Goal: Task Accomplishment & Management: Manage account settings

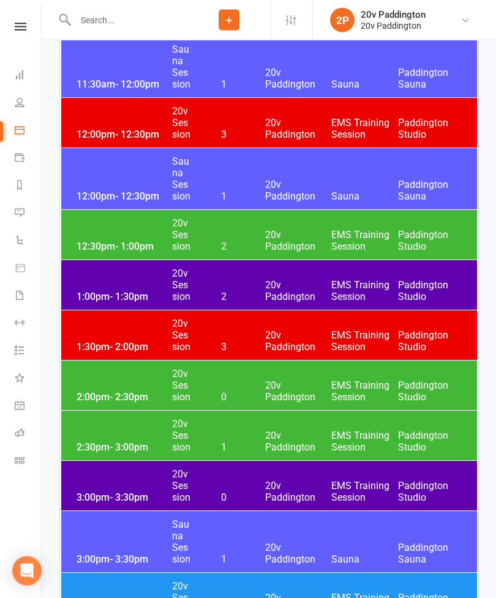
click at [120, 388] on div "2:00pm - 2:30pm 20v Session 0 20v Paddington EMS Training Session Paddington St…" at bounding box center [268, 386] width 415 height 50
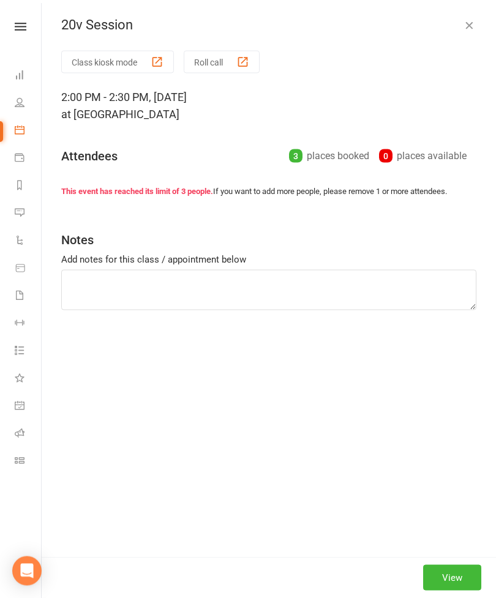
scroll to position [1509, 0]
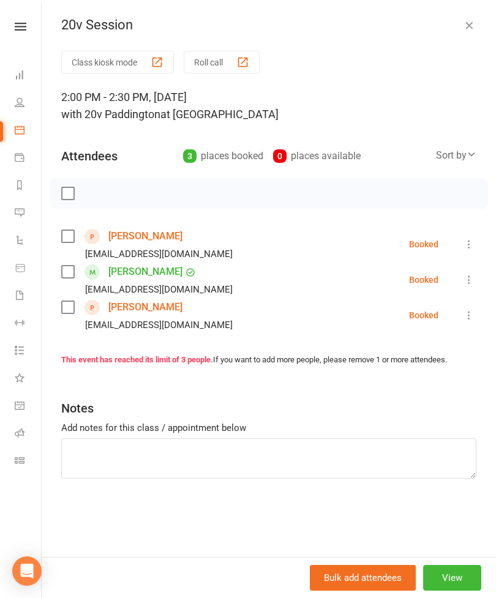
click at [130, 297] on link "Kim Wu" at bounding box center [145, 307] width 74 height 20
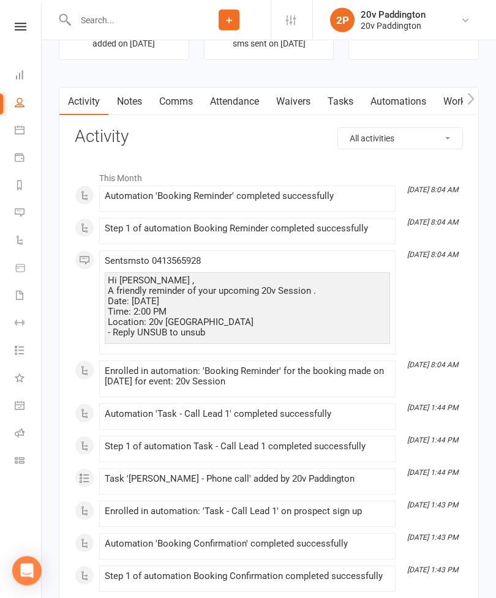
scroll to position [1354, 0]
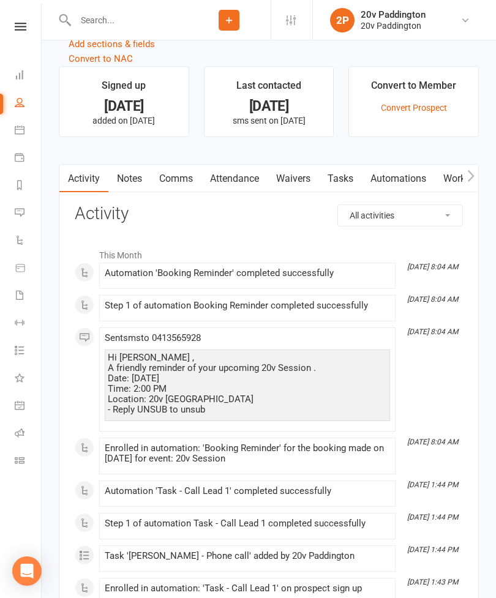
click at [295, 185] on link "Waivers" at bounding box center [292, 179] width 51 height 28
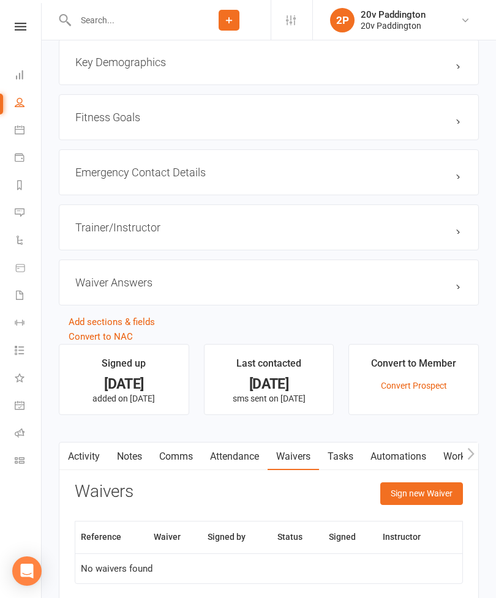
scroll to position [1071, 0]
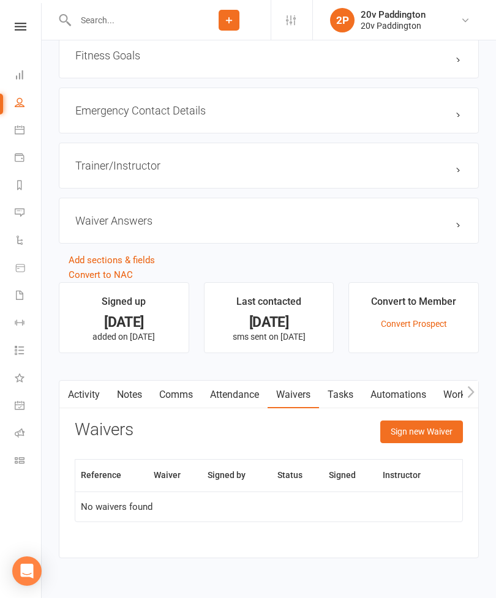
click at [428, 439] on button "Sign new Waiver" at bounding box center [421, 431] width 83 height 22
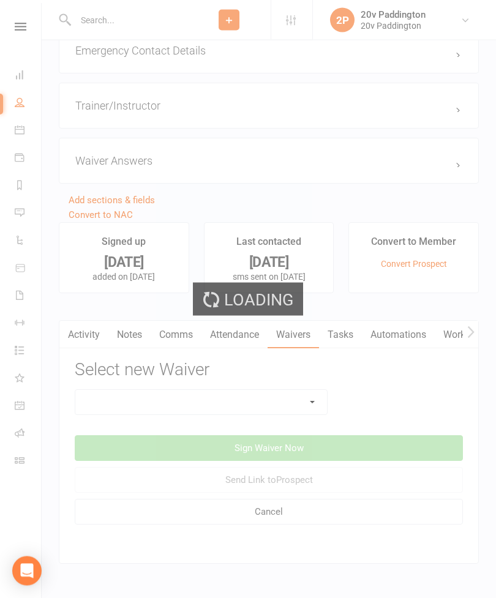
scroll to position [1137, 0]
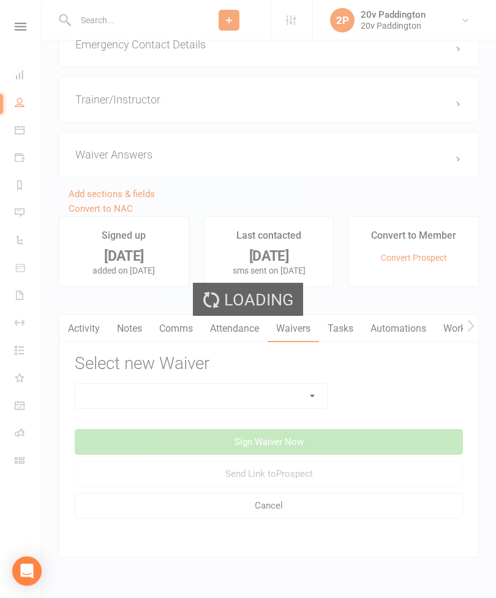
click at [251, 403] on div "Loading" at bounding box center [248, 299] width 496 height 598
click at [269, 396] on div "Loading" at bounding box center [248, 299] width 496 height 598
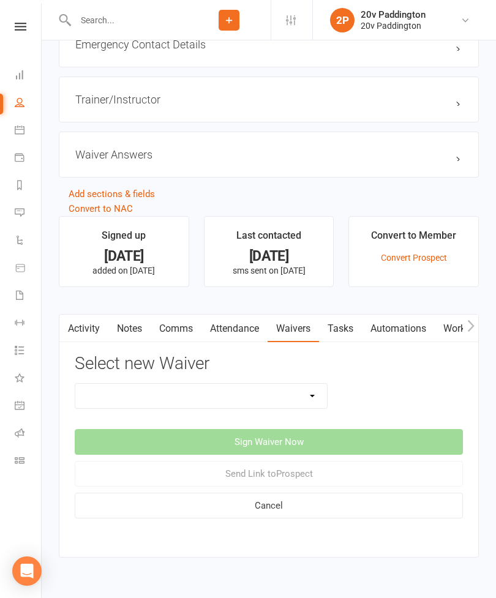
click at [275, 401] on select "20v Ambassador Program 20v Pre Exercise Questionnaire 20V Sauna Sessions 2 Sess…" at bounding box center [200, 396] width 251 height 24
select select "8104"
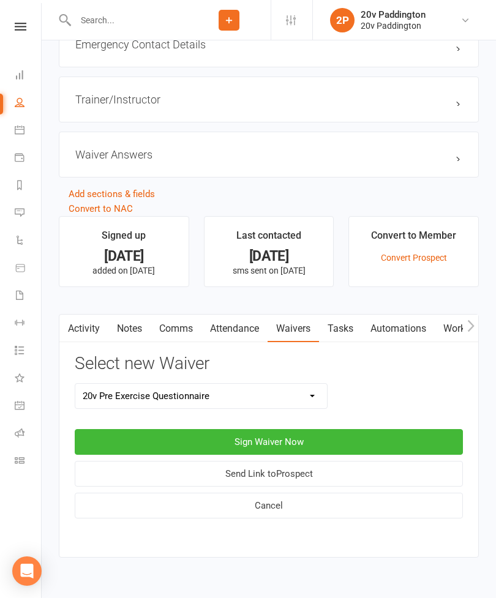
click at [318, 448] on button "Sign Waiver Now" at bounding box center [269, 442] width 388 height 26
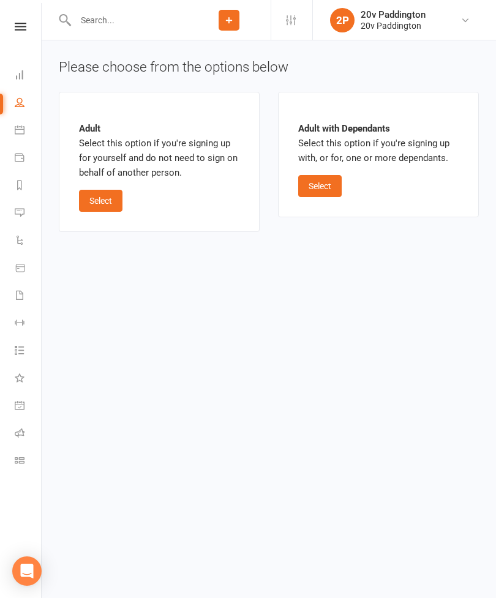
click at [112, 206] on button "Select" at bounding box center [100, 201] width 43 height 22
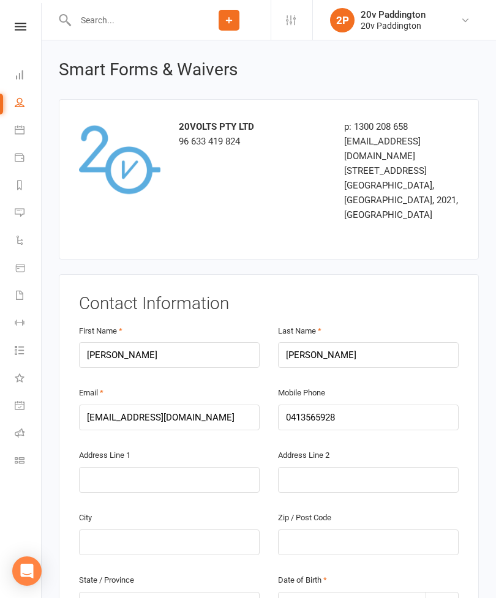
scroll to position [71, 0]
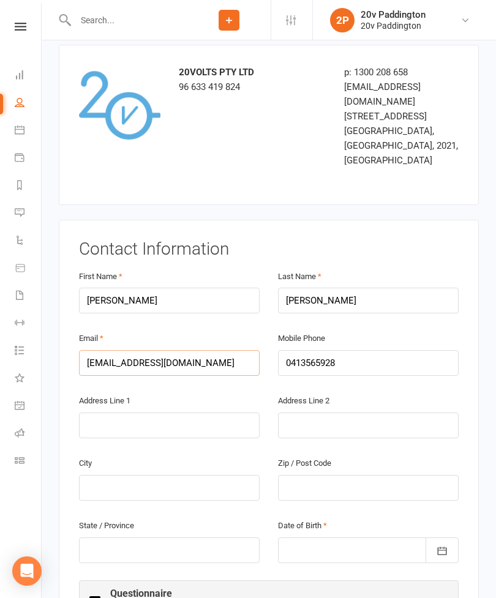
click at [180, 350] on input "no@mail.com" at bounding box center [169, 363] width 180 height 26
type input "n"
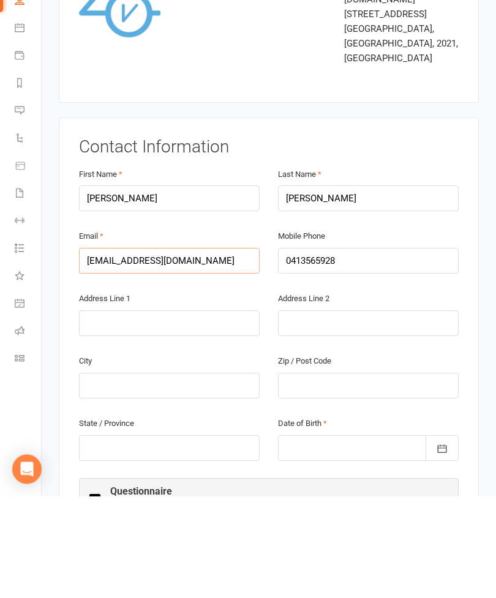
type input "Weiyingwu@yahoo.com.au"
click at [315, 537] on div at bounding box center [368, 550] width 180 height 26
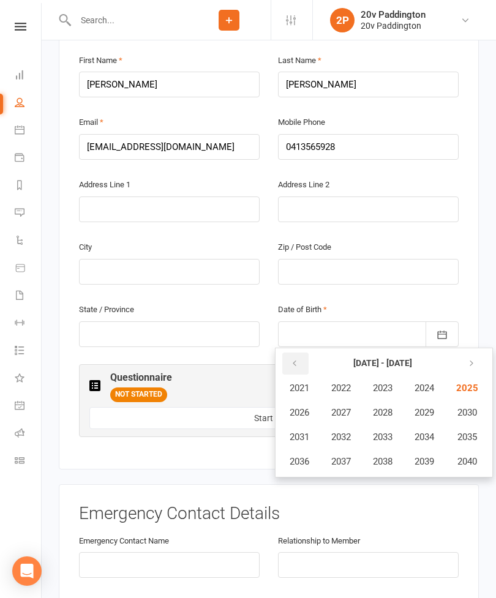
click at [297, 358] on icon "button" at bounding box center [294, 363] width 9 height 10
click at [294, 358] on icon "button" at bounding box center [294, 363] width 9 height 10
click at [298, 358] on icon "button" at bounding box center [294, 363] width 9 height 10
click at [294, 358] on icon "button" at bounding box center [294, 363] width 9 height 10
click at [387, 456] on span "1958" at bounding box center [383, 461] width 20 height 11
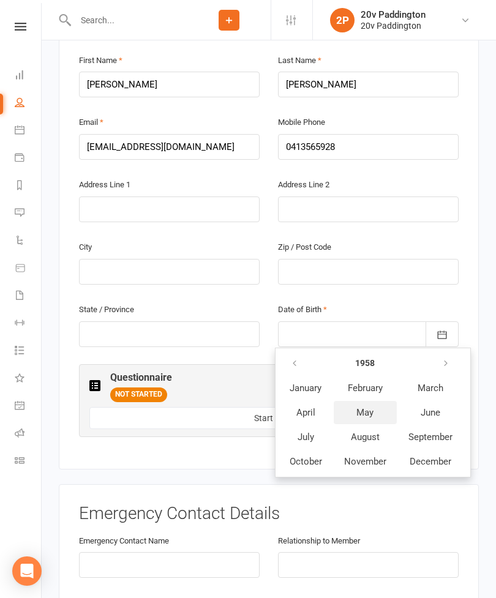
click at [368, 407] on span "May" at bounding box center [364, 412] width 17 height 11
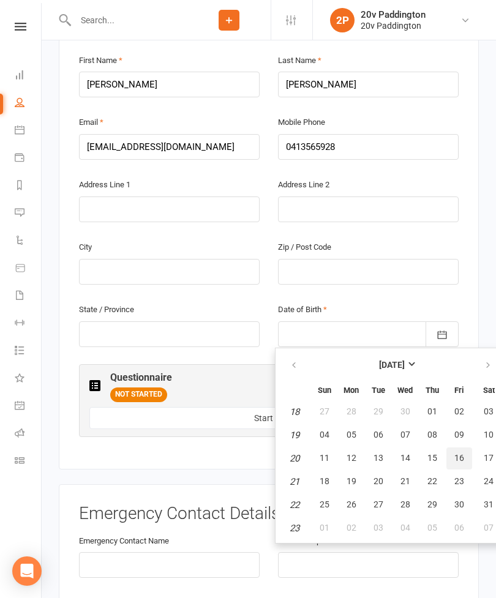
click at [454, 453] on span "16" at bounding box center [459, 458] width 10 height 10
type input "16 May 1958"
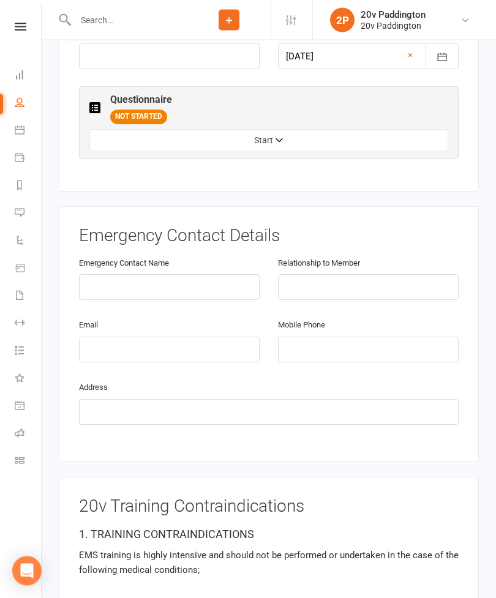
scroll to position [563, 0]
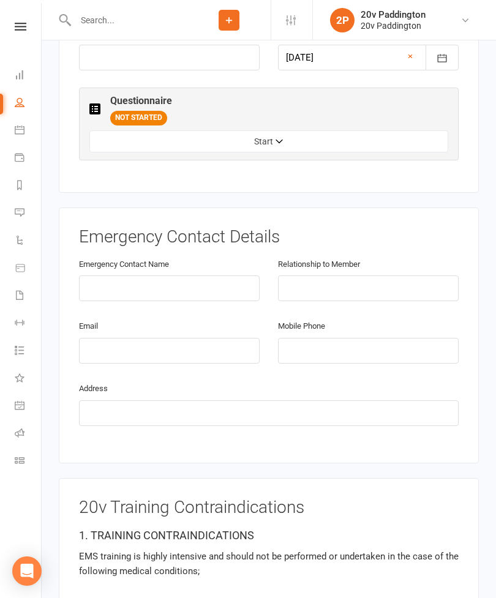
click at [302, 130] on button "Start" at bounding box center [268, 141] width 358 height 22
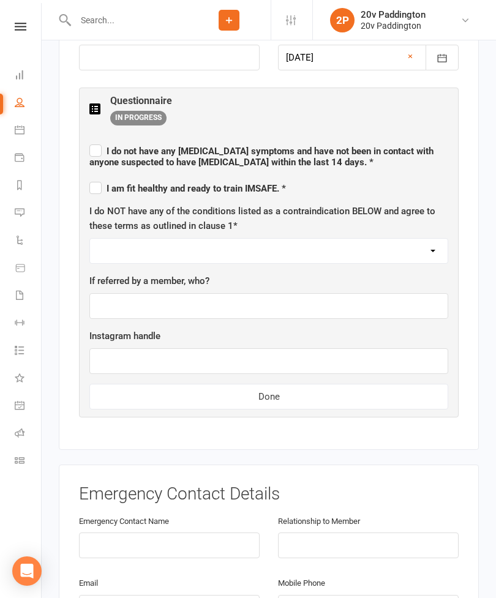
click at [102, 146] on span "I do not have any COVID symptoms and have not been in contact with anyone suspe…" at bounding box center [261, 157] width 344 height 22
click at [102, 140] on input "I do not have any COVID symptoms and have not been in contact with anyone suspe…" at bounding box center [268, 140] width 358 height 0
checkbox input "true"
click at [100, 179] on label "I am fit healthy and ready to train IMSAFE. *" at bounding box center [187, 186] width 196 height 15
click at [100, 177] on input "I am fit healthy and ready to train IMSAFE. *" at bounding box center [187, 177] width 196 height 0
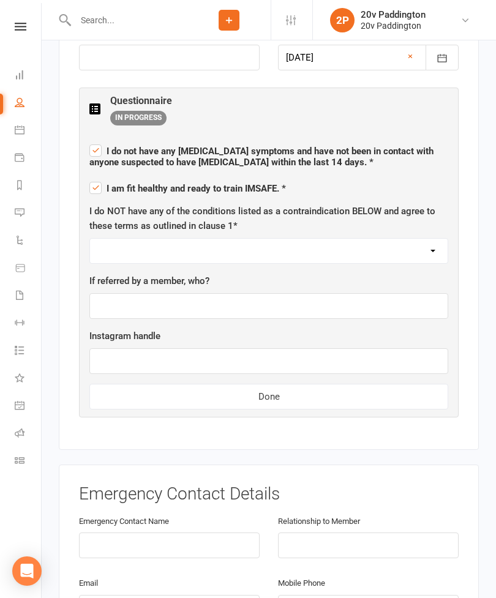
checkbox input "true"
click at [197, 239] on select "I AGREE" at bounding box center [268, 251] width 357 height 24
select select "I AGREE"
click at [189, 293] on input "text" at bounding box center [268, 306] width 358 height 26
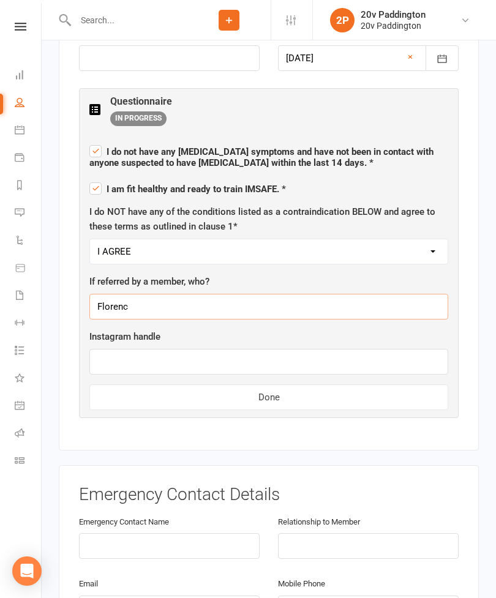
type input "Florence"
click at [304, 384] on button "Done" at bounding box center [268, 397] width 358 height 26
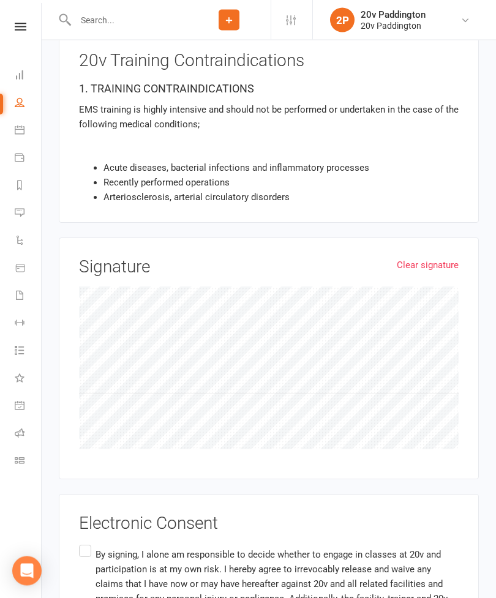
scroll to position [1010, 0]
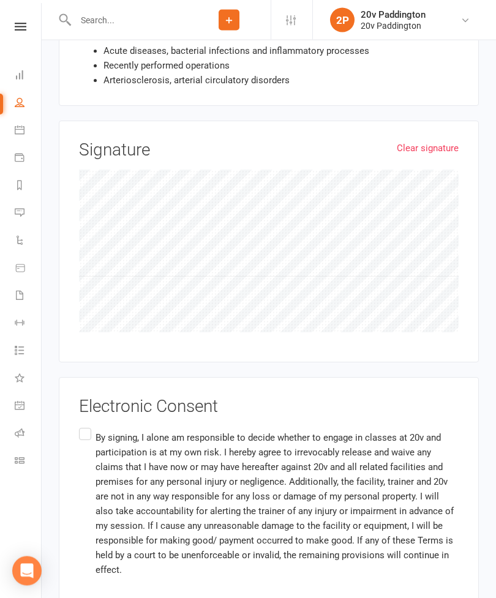
click at [88, 426] on label "By signing, I alone am responsible to decide whether to engage in classes at 20…" at bounding box center [268, 504] width 379 height 156
click at [87, 426] on input "By signing, I alone am responsible to decide whether to engage in classes at 20…" at bounding box center [83, 426] width 8 height 0
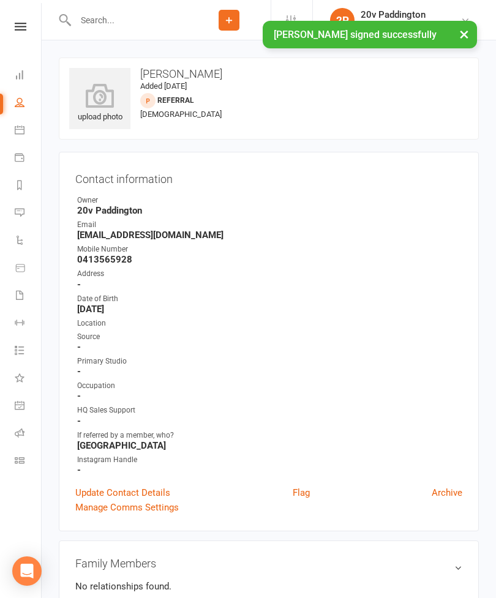
click at [17, 139] on link "Calendar" at bounding box center [29, 131] width 28 height 28
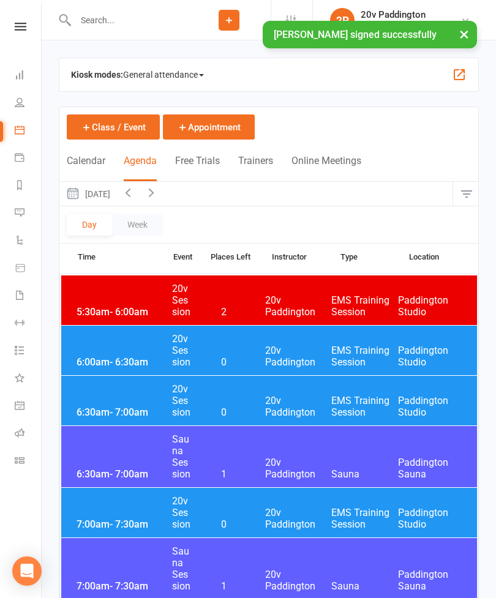
click at [116, 198] on button "Friday, Aug 15, 2025" at bounding box center [87, 194] width 57 height 24
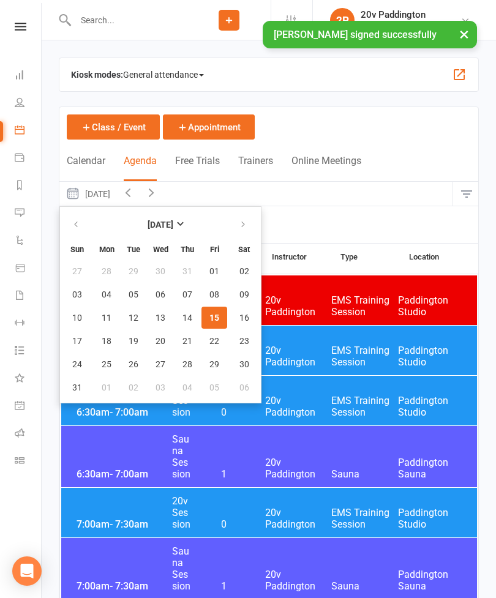
click at [216, 310] on button "15" at bounding box center [214, 317] width 26 height 22
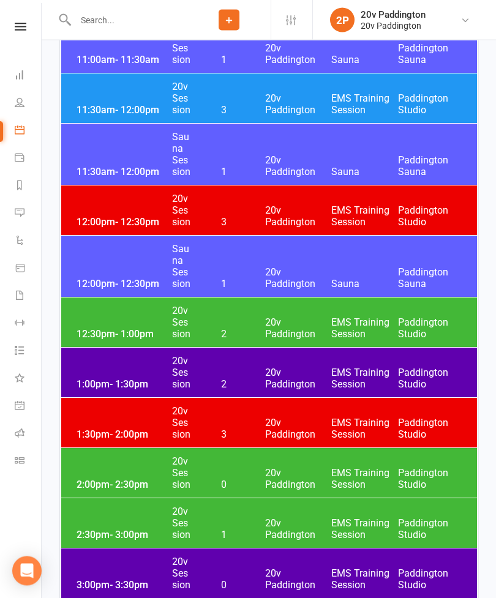
click at [259, 470] on div "2:00pm - 2:30pm 20v Session 0 20v Paddington EMS Training Session Paddington St…" at bounding box center [268, 473] width 415 height 50
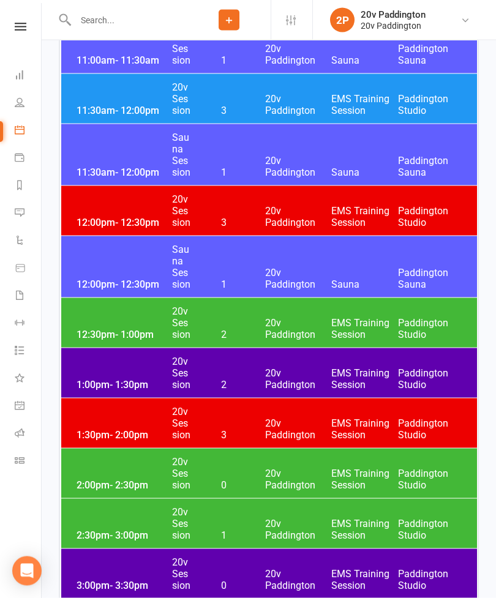
scroll to position [1422, 0]
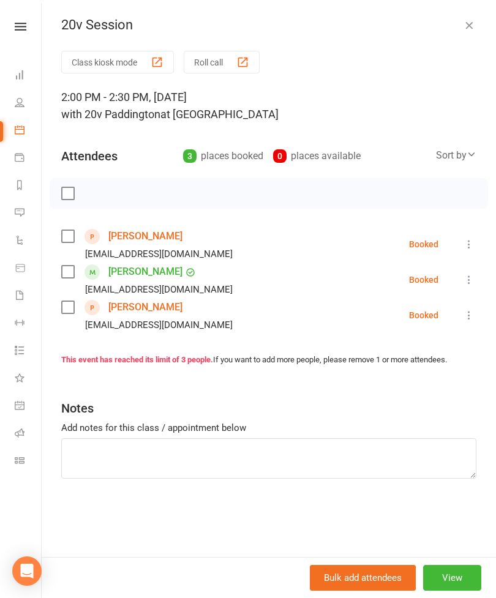
click at [141, 232] on link "Henry Law" at bounding box center [145, 236] width 74 height 20
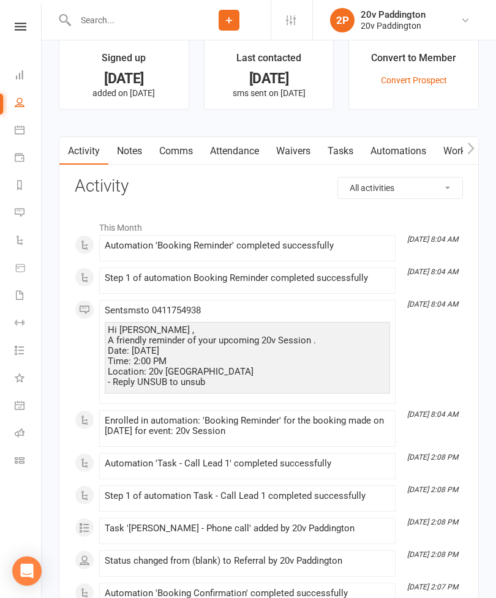
scroll to position [1314, 0]
click at [232, 160] on link "Attendance" at bounding box center [234, 152] width 66 height 28
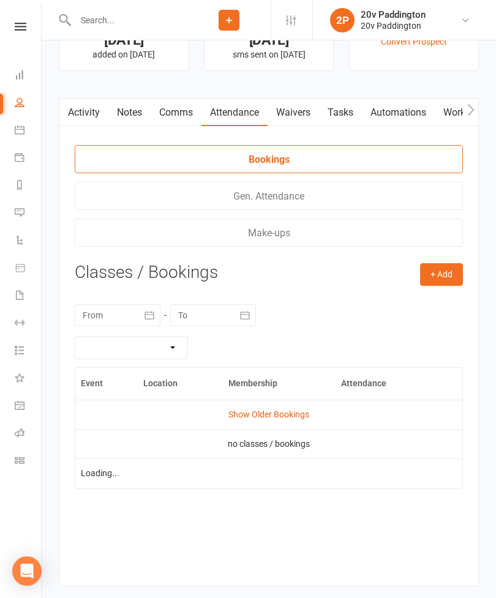
scroll to position [1354, 0]
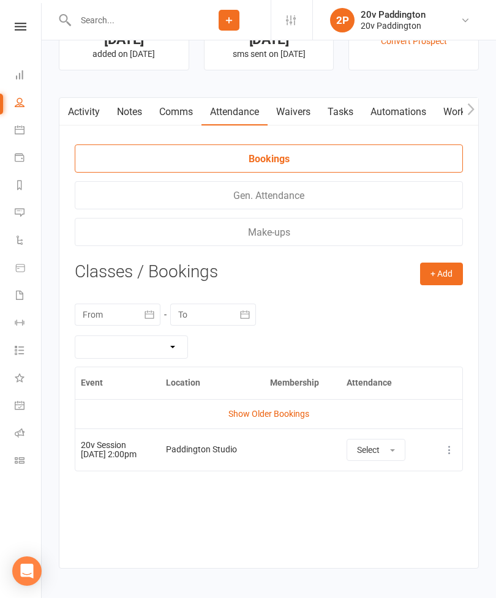
click at [171, 114] on link "Comms" at bounding box center [175, 112] width 51 height 28
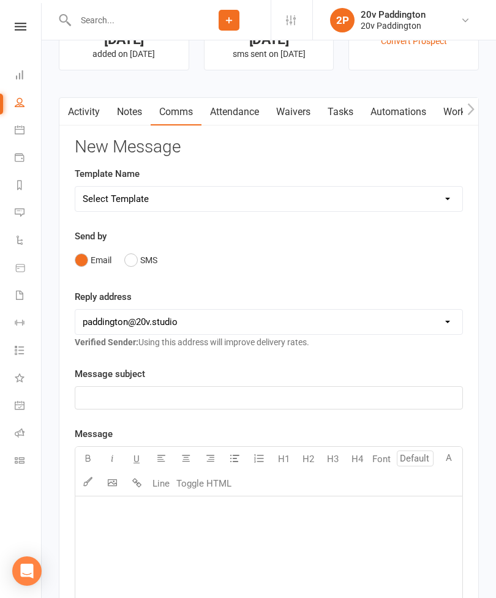
click at [293, 119] on link "Waivers" at bounding box center [292, 112] width 51 height 28
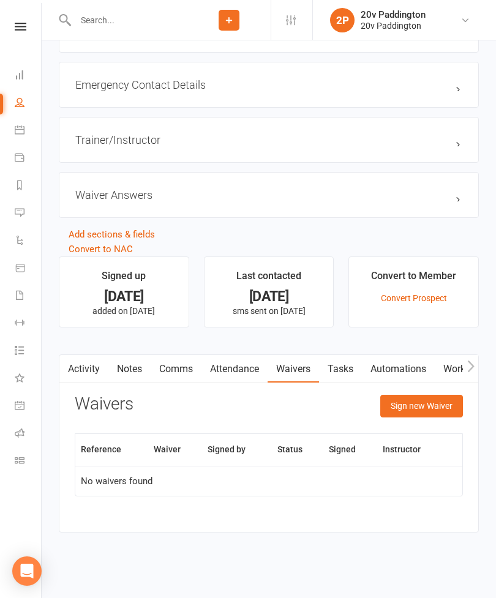
click at [380, 395] on button "Sign new Waiver" at bounding box center [421, 406] width 83 height 22
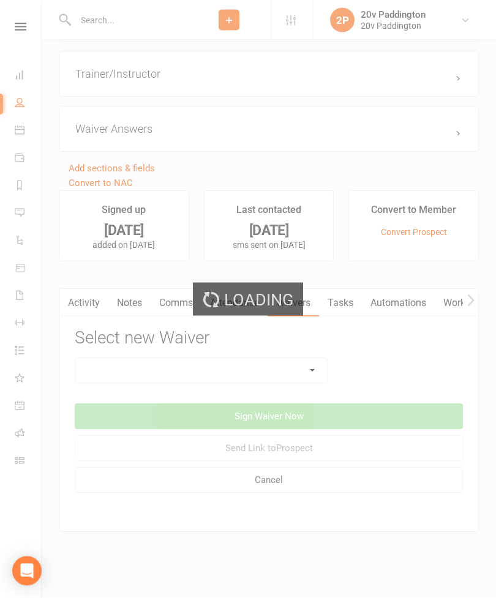
scroll to position [1176, 0]
click at [129, 358] on div "Loading" at bounding box center [248, 299] width 496 height 598
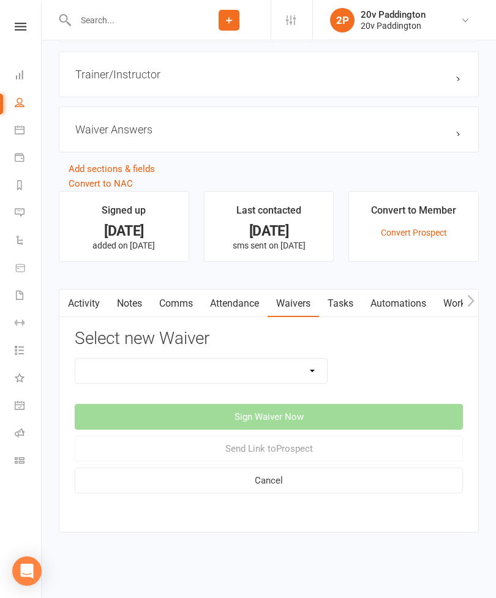
click at [106, 358] on select "20v Ambassador Program 20v Pre Exercise Questionnaire 20V Sauna Sessions 2 Sess…" at bounding box center [200, 370] width 251 height 24
select select "8104"
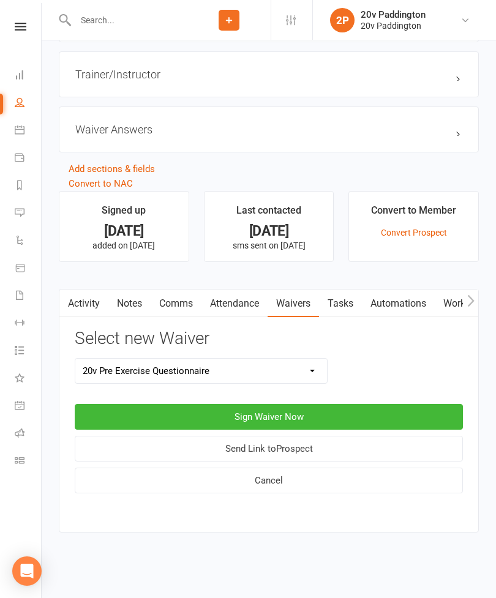
click at [160, 404] on button "Sign Waiver Now" at bounding box center [269, 417] width 388 height 26
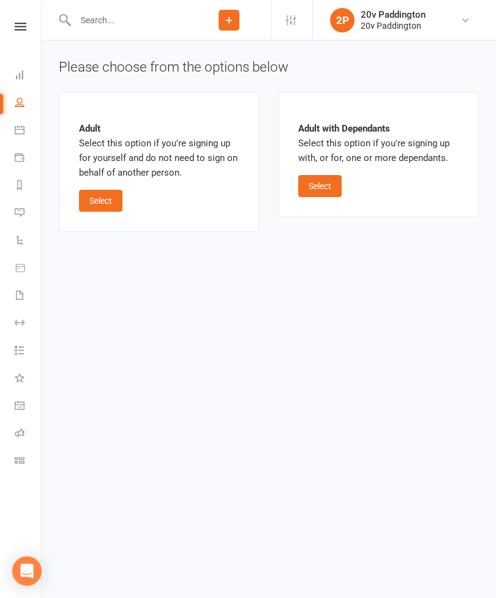
click at [102, 190] on button "Select" at bounding box center [100, 201] width 43 height 22
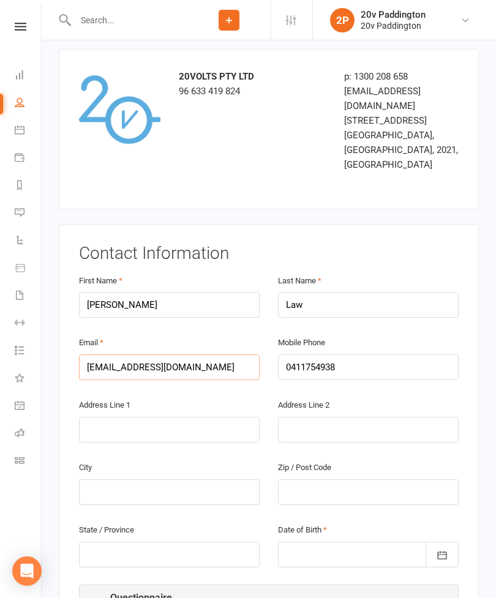
click at [145, 354] on input "no@mail.com" at bounding box center [169, 367] width 180 height 26
click at [156, 355] on input "no@mail.com" at bounding box center [169, 368] width 180 height 26
click at [162, 355] on input "no@mail.com" at bounding box center [169, 368] width 180 height 26
type input "X"
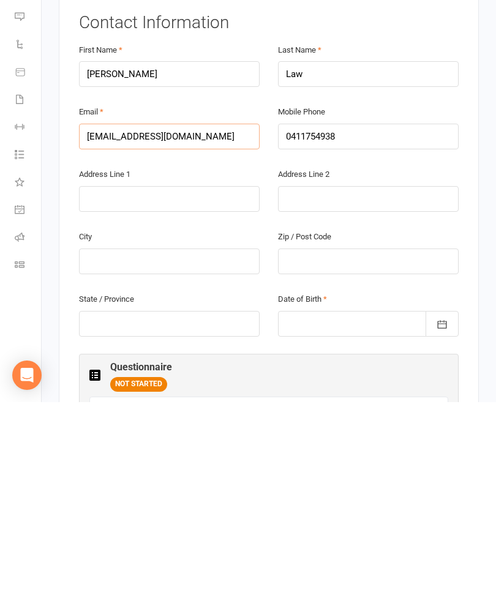
scroll to position [102, 0]
type input "xiaofengluo@yahoo.com"
click at [345, 507] on div at bounding box center [368, 520] width 180 height 26
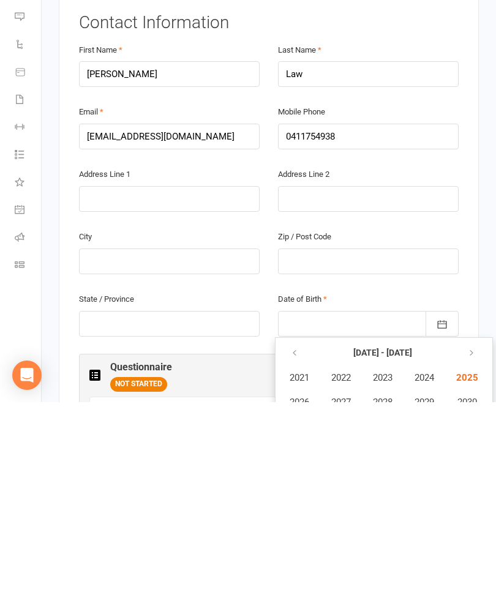
scroll to position [298, 0]
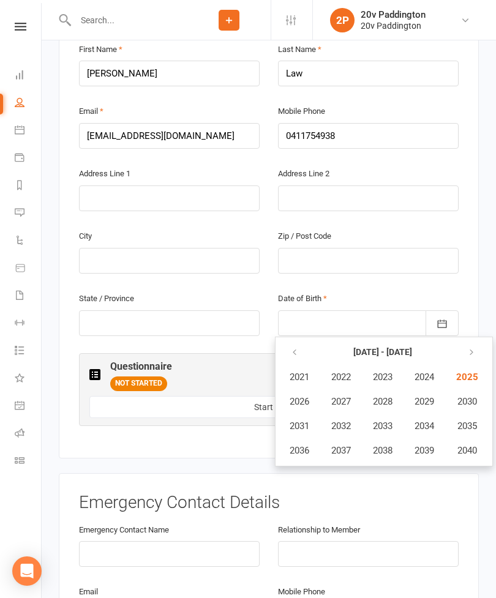
click at [303, 310] on div at bounding box center [368, 323] width 180 height 26
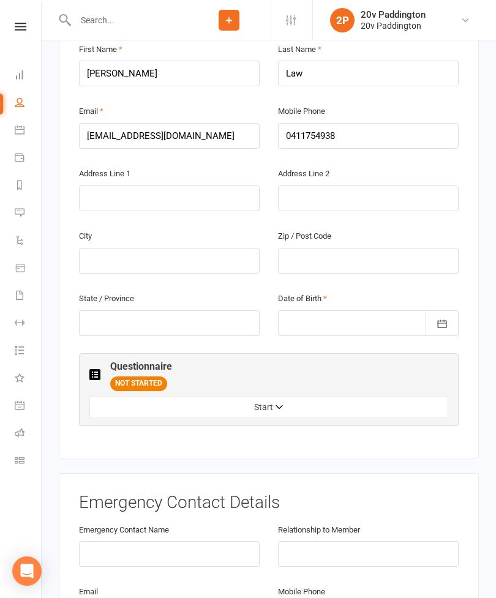
click at [445, 317] on icon "button" at bounding box center [442, 323] width 12 height 12
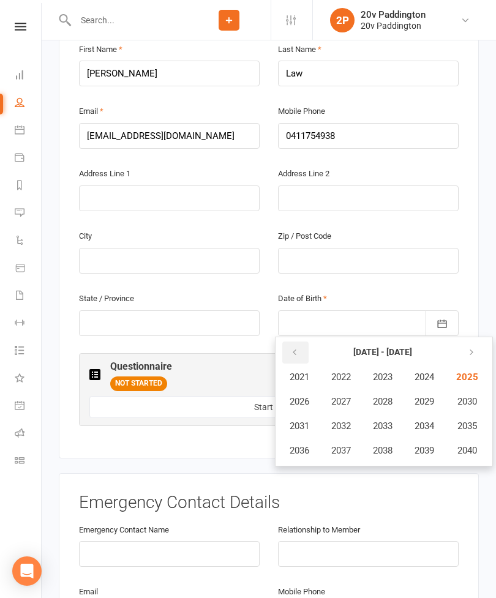
click at [306, 341] on button "button" at bounding box center [295, 352] width 26 height 22
click at [297, 347] on icon "button" at bounding box center [294, 352] width 9 height 10
click at [295, 347] on icon "button" at bounding box center [294, 352] width 9 height 10
click at [299, 341] on button "button" at bounding box center [295, 352] width 26 height 22
click at [300, 341] on button "button" at bounding box center [295, 352] width 26 height 22
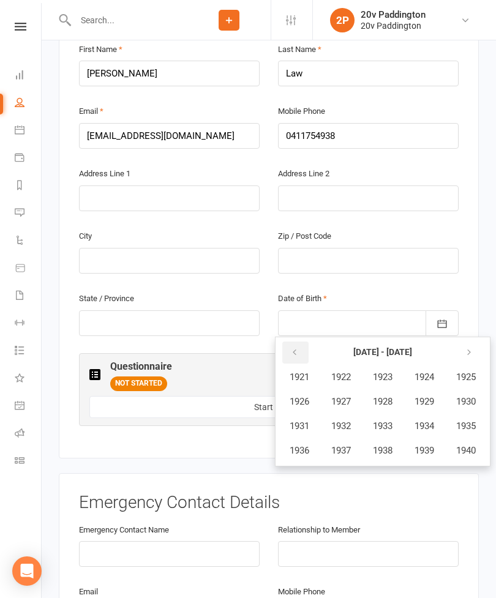
click at [300, 341] on button "button" at bounding box center [295, 352] width 26 height 22
click at [299, 341] on button "button" at bounding box center [295, 352] width 26 height 22
click at [469, 341] on button "button" at bounding box center [469, 352] width 26 height 22
click at [473, 347] on icon "button" at bounding box center [468, 352] width 9 height 10
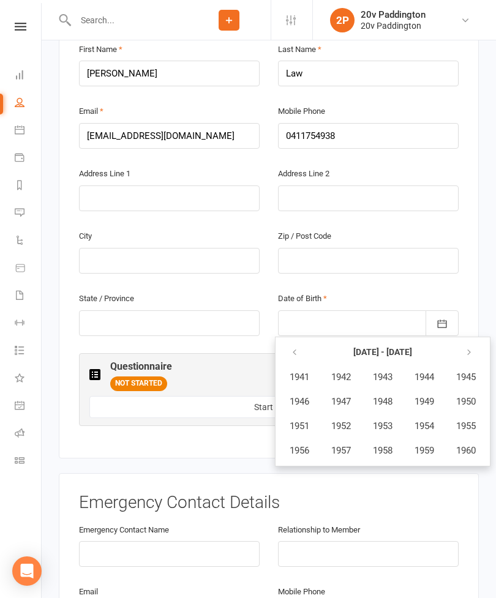
click at [431, 445] on span "1959" at bounding box center [424, 450] width 20 height 11
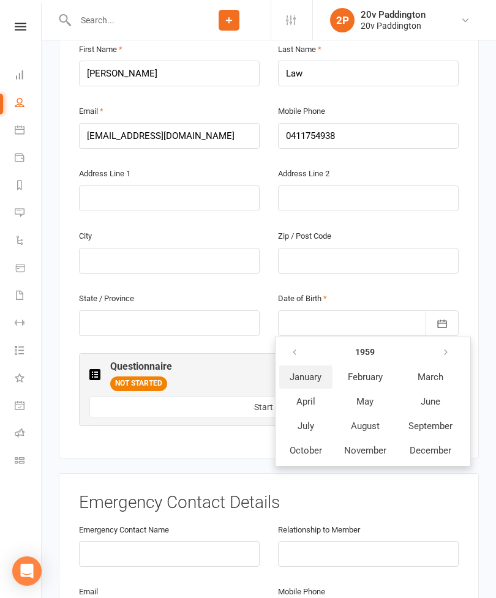
click at [307, 371] on span "January" at bounding box center [305, 376] width 32 height 11
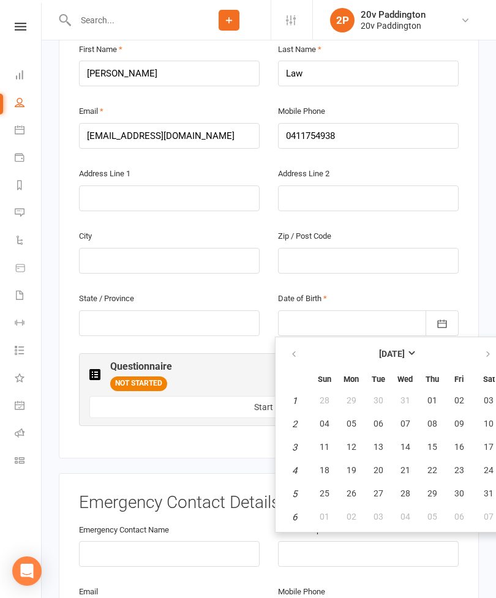
click at [380, 465] on span "20" at bounding box center [378, 470] width 10 height 10
type input "20 Jan 1959"
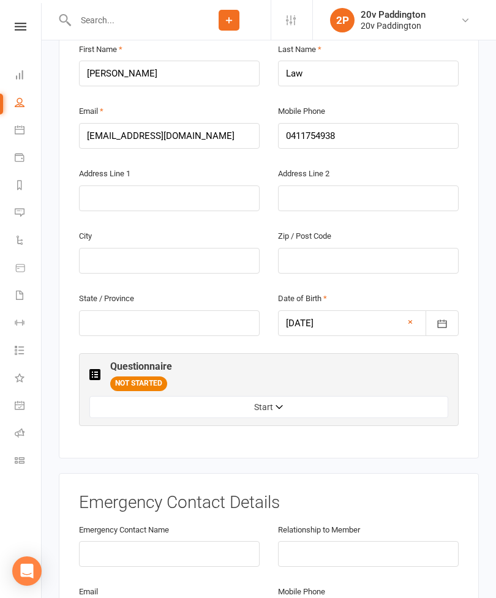
click at [215, 396] on button "Start" at bounding box center [268, 407] width 358 height 22
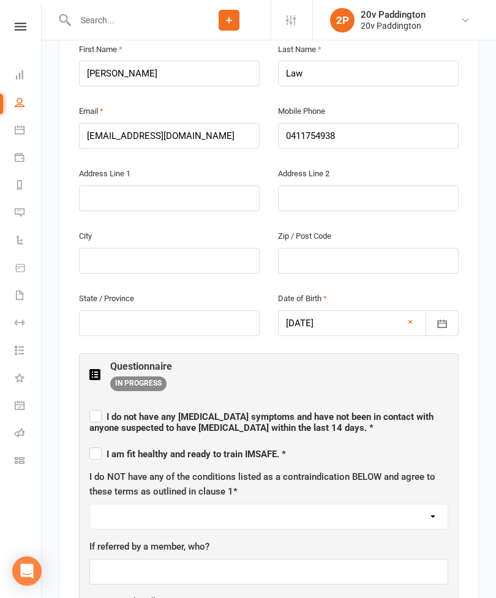
click at [96, 407] on label "I do not have any COVID symptoms and have not been in contact with anyone suspe…" at bounding box center [268, 420] width 358 height 26
click at [96, 406] on input "I do not have any COVID symptoms and have not been in contact with anyone suspe…" at bounding box center [268, 406] width 358 height 0
checkbox input "true"
click at [106, 448] on span "I am fit healthy and ready to train IMSAFE. *" at bounding box center [187, 453] width 196 height 11
click at [106, 443] on input "I am fit healthy and ready to train IMSAFE. *" at bounding box center [187, 443] width 196 height 0
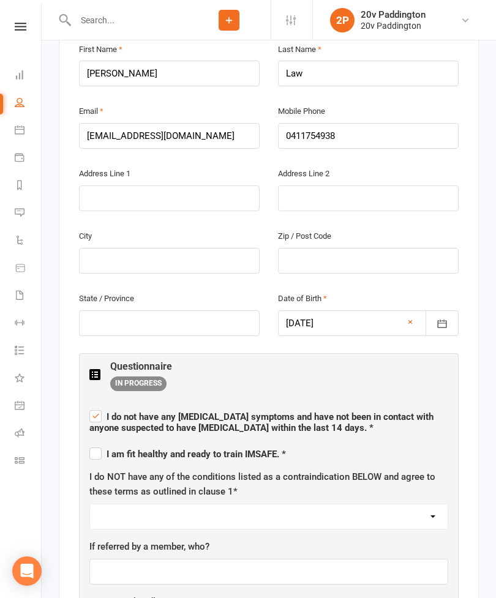
checkbox input "true"
click at [127, 504] on select "I AGREE" at bounding box center [268, 516] width 357 height 24
select select "I AGREE"
click at [131, 559] on input "text" at bounding box center [268, 572] width 358 height 26
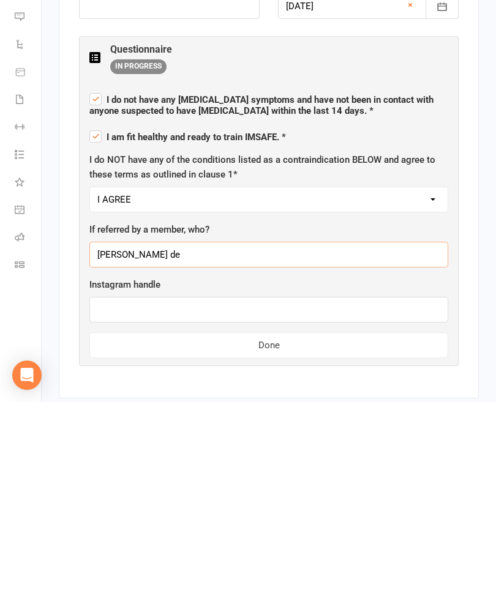
click at [118, 437] on input "Flor de" at bounding box center [268, 450] width 358 height 26
click at [119, 437] on input "Flor de" at bounding box center [268, 450] width 358 height 26
type input "Florence"
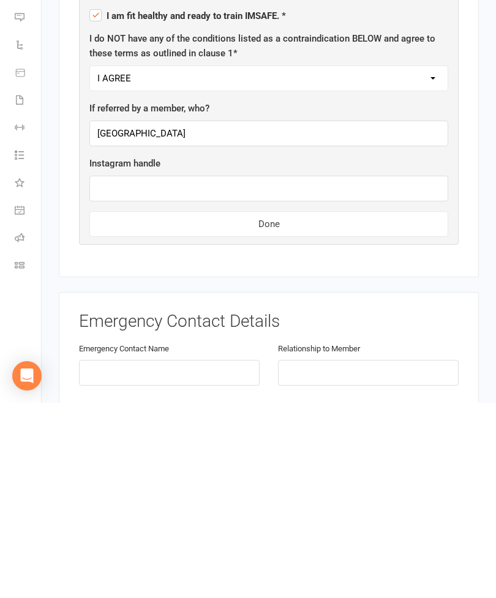
click at [191, 406] on button "Done" at bounding box center [268, 419] width 358 height 26
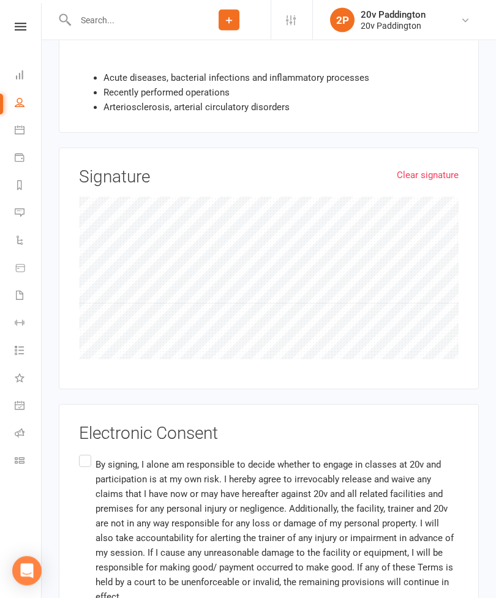
scroll to position [1102, 0]
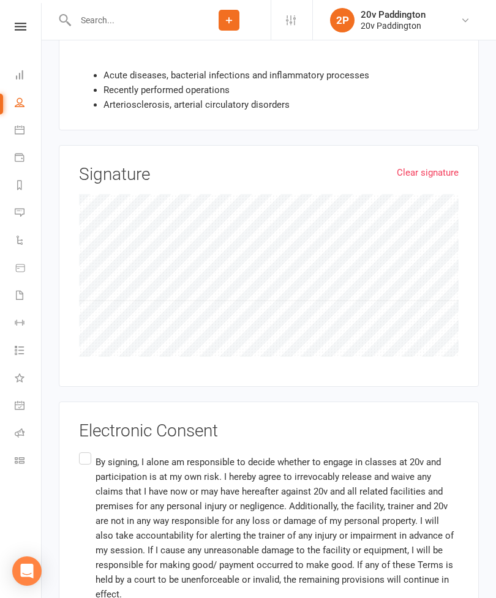
click at [92, 450] on label "By signing, I alone am responsible to decide whether to engage in classes at 20…" at bounding box center [268, 528] width 379 height 156
click at [87, 450] on input "By signing, I alone am responsible to decide whether to engage in classes at 20…" at bounding box center [83, 450] width 8 height 0
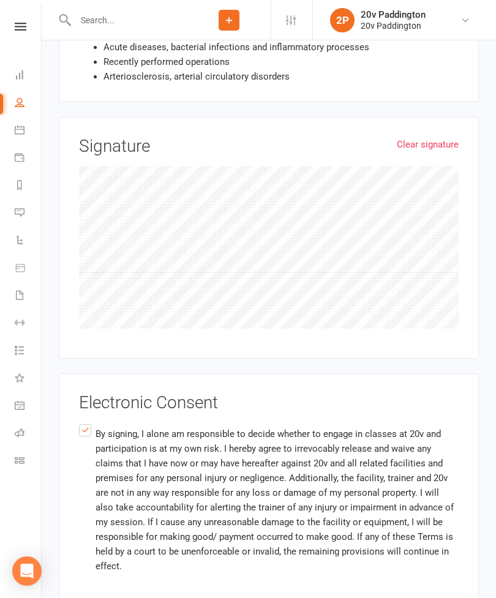
scroll to position [1160, 0]
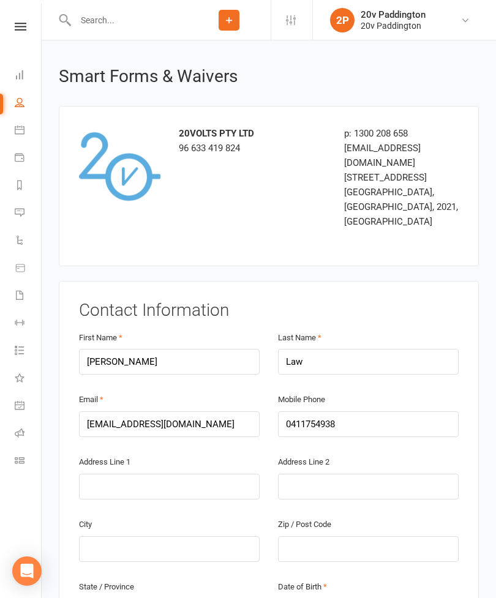
scroll to position [0, 0]
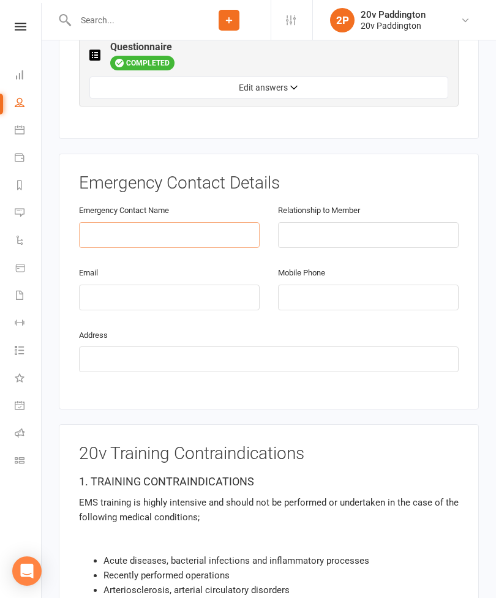
click at [105, 222] on input "text" at bounding box center [169, 235] width 180 height 26
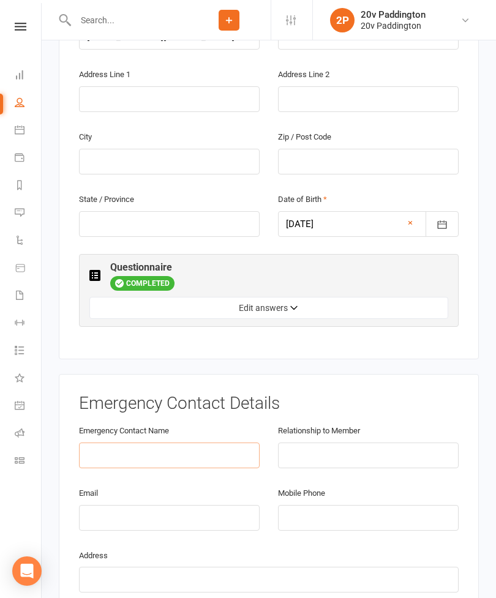
scroll to position [397, 0]
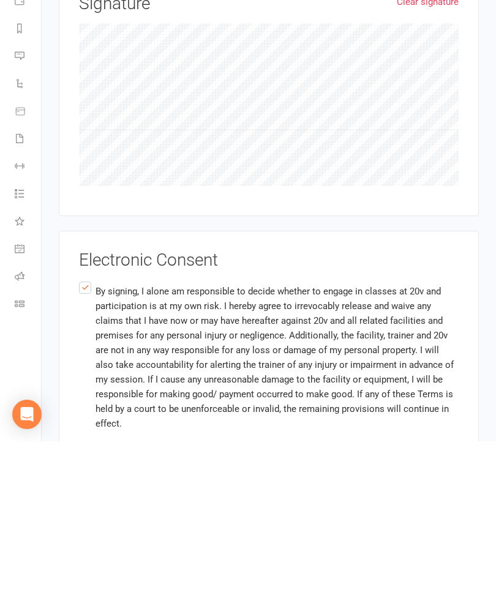
click at [88, 436] on label "By signing, I alone am responsible to decide whether to engage in classes at 20…" at bounding box center [268, 514] width 379 height 156
click at [87, 436] on input "By signing, I alone am responsible to decide whether to engage in classes at 20…" at bounding box center [83, 436] width 8 height 0
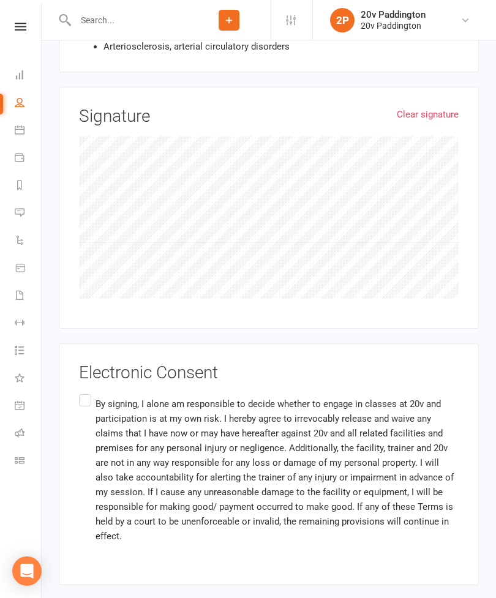
click at [87, 392] on label "By signing, I alone am responsible to decide whether to engage in classes at 20…" at bounding box center [268, 470] width 379 height 156
click at [87, 392] on input "By signing, I alone am responsible to decide whether to engage in classes at 20…" at bounding box center [83, 392] width 8 height 0
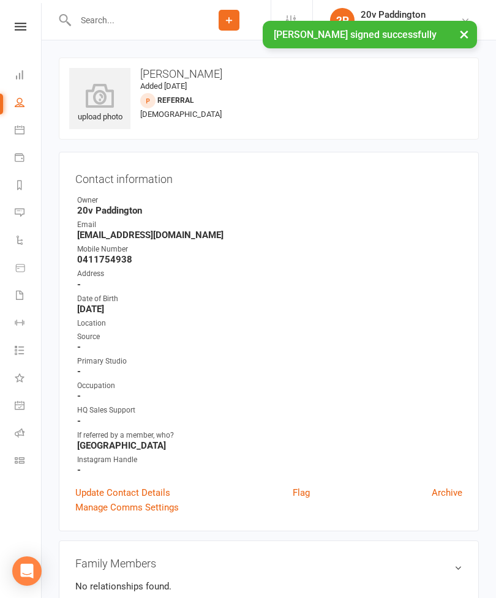
click at [24, 216] on link "Messages" at bounding box center [29, 214] width 28 height 28
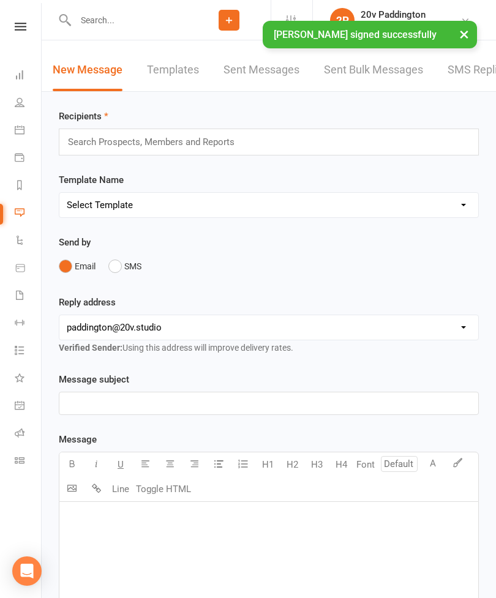
click at [475, 75] on link "SMS Replies" at bounding box center [477, 70] width 61 height 42
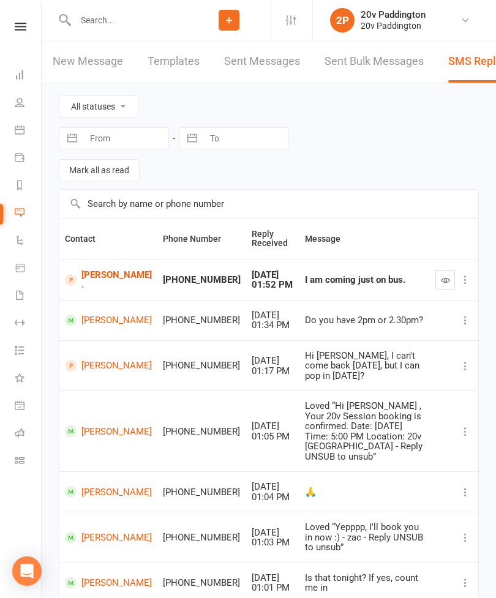
click at [447, 281] on icon "button" at bounding box center [444, 279] width 9 height 9
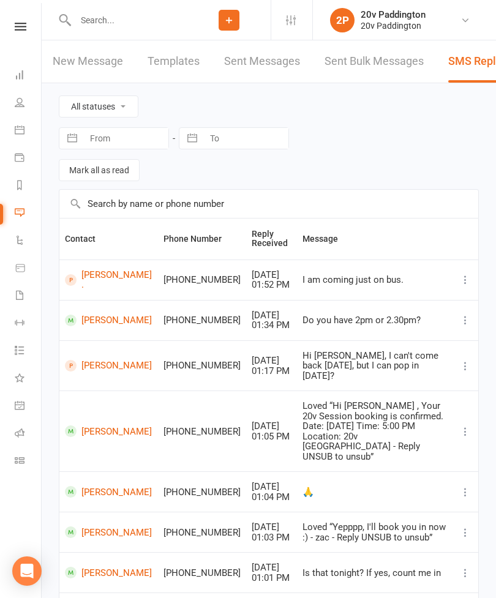
click at [17, 127] on icon at bounding box center [20, 130] width 10 height 10
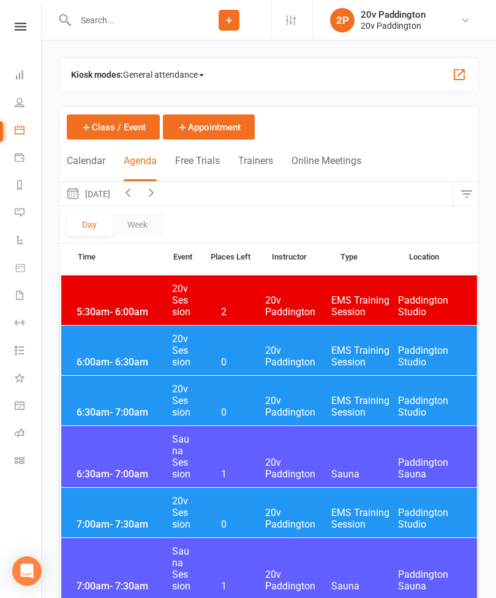
click at [116, 202] on button "Friday, Aug 15, 2025" at bounding box center [87, 194] width 57 height 24
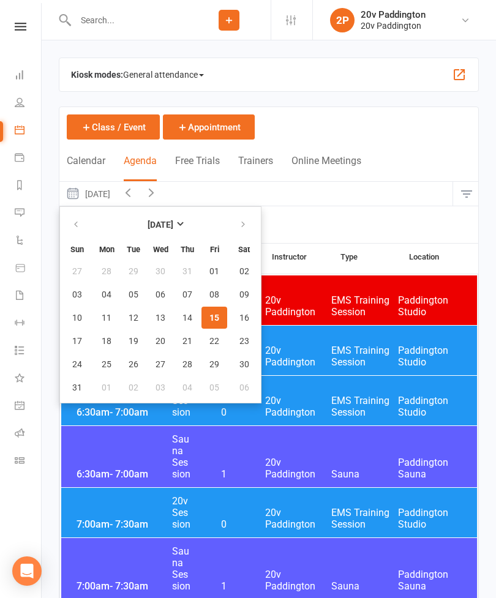
click at [219, 318] on button "15" at bounding box center [214, 317] width 26 height 22
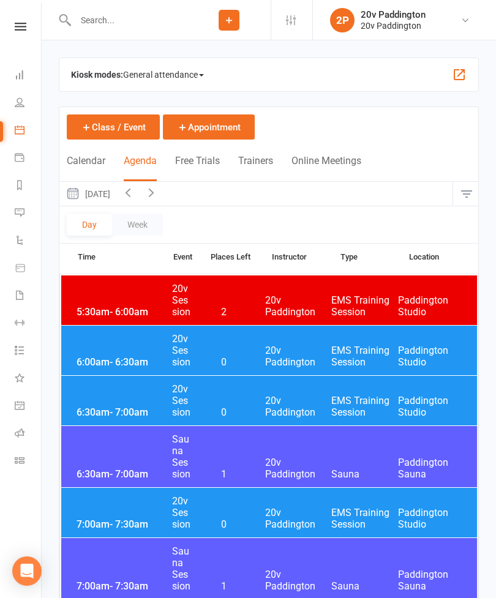
click at [163, 189] on button "button" at bounding box center [150, 194] width 23 height 24
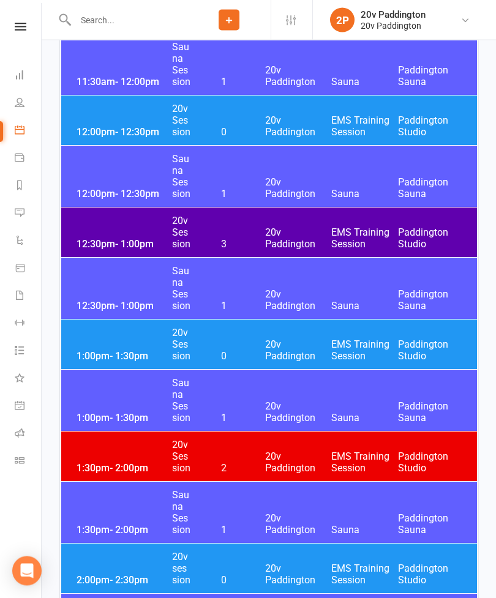
click at [305, 221] on div "12:30pm - 1:00pm 20v Session 3 20v Paddington EMS Training Session Paddington S…" at bounding box center [268, 233] width 415 height 50
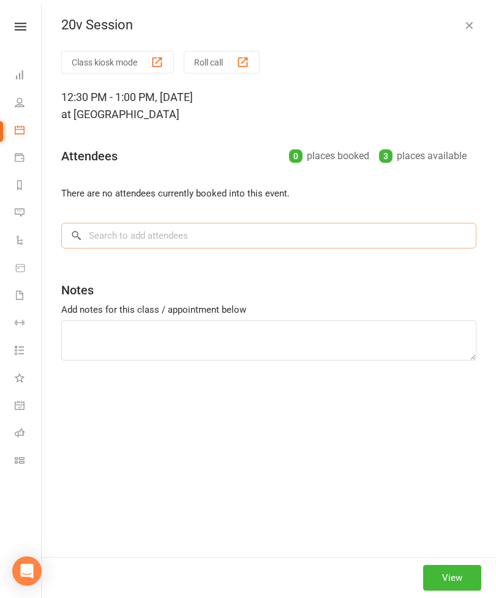
click at [229, 239] on input "search" at bounding box center [268, 236] width 415 height 26
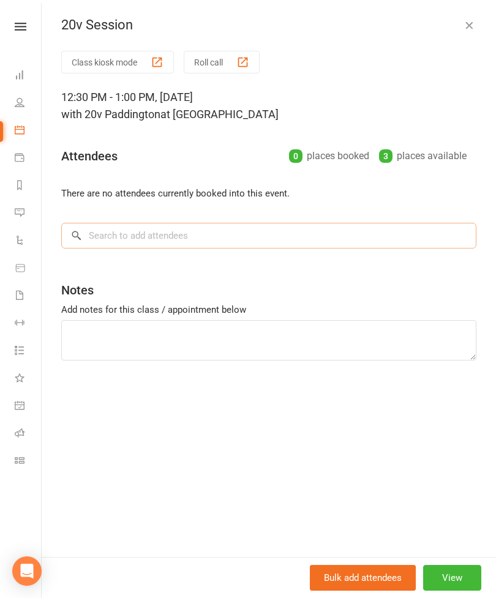
scroll to position [1337, 0]
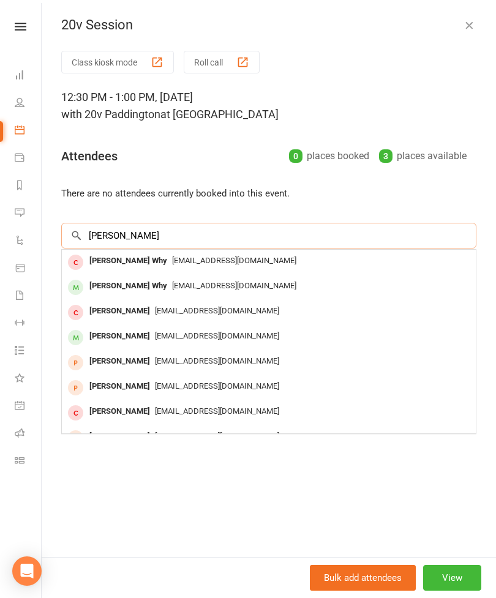
type input "Terrence"
click at [243, 288] on div "Terrencewhy@gmail.com" at bounding box center [269, 286] width 404 height 18
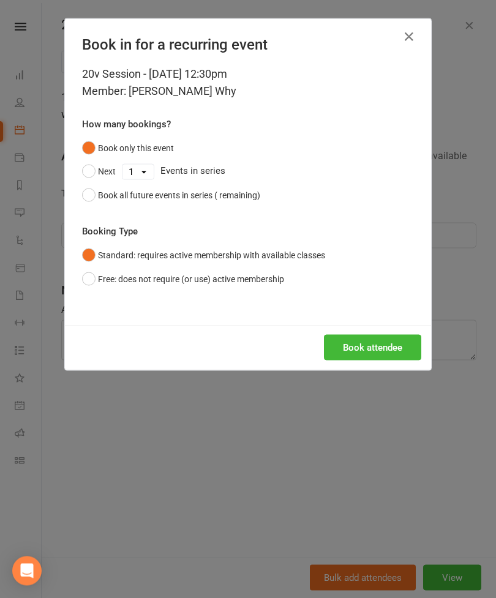
scroll to position [1338, 0]
click at [151, 196] on div "Book all future events in series (52 remaining)" at bounding box center [184, 194] width 172 height 13
click at [366, 343] on button "Book attendee" at bounding box center [372, 348] width 97 height 26
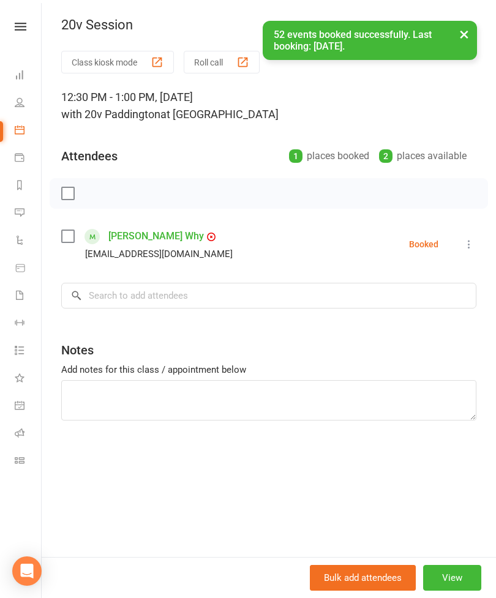
click at [455, 40] on button "×" at bounding box center [464, 34] width 22 height 26
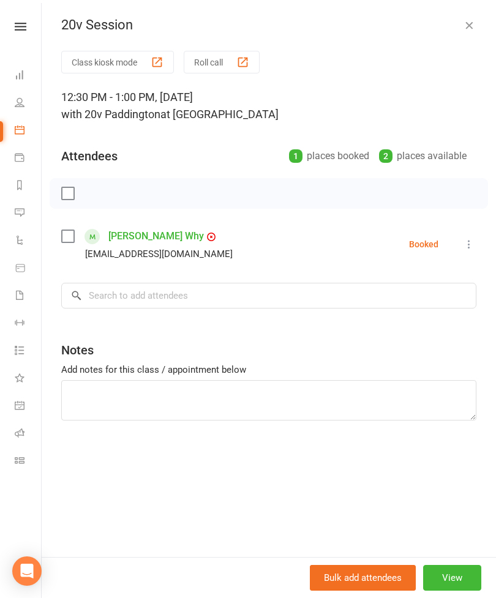
click at [473, 23] on icon "button" at bounding box center [468, 25] width 12 height 12
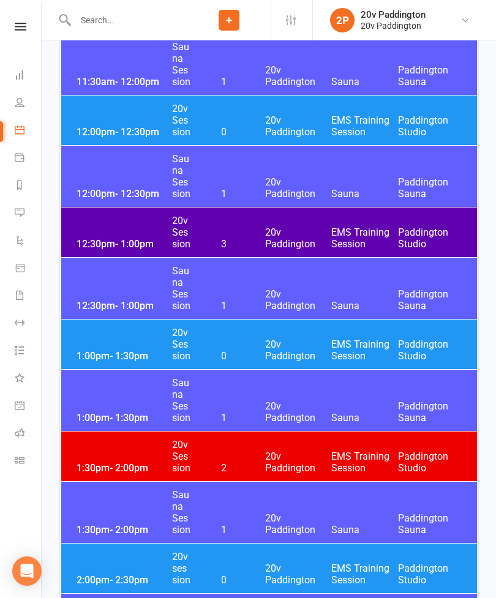
click at [24, 219] on link "Messages" at bounding box center [29, 214] width 28 height 28
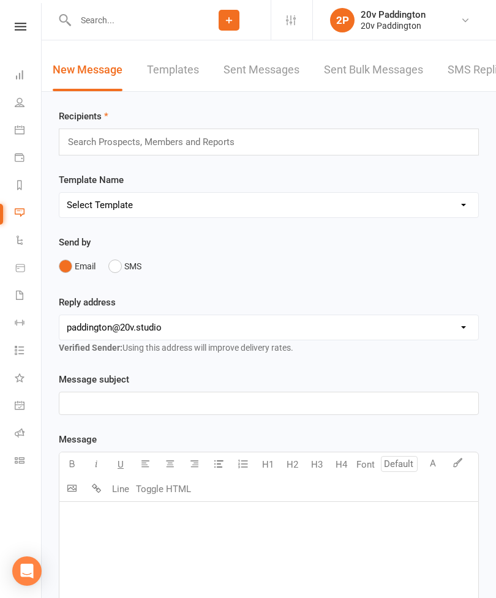
click at [465, 81] on link "SMS Replies" at bounding box center [477, 70] width 61 height 42
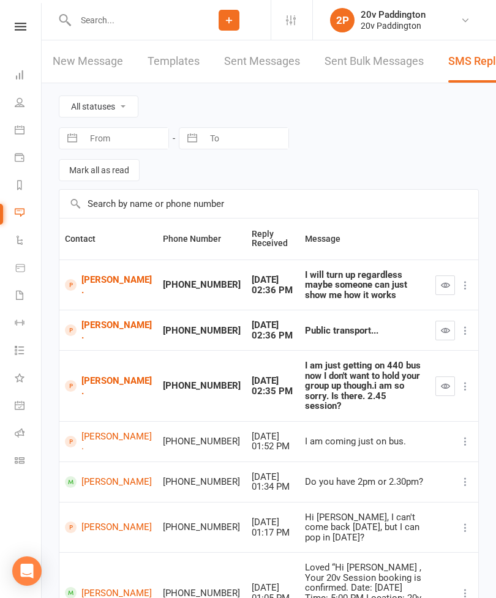
click at [445, 385] on button "button" at bounding box center [445, 386] width 20 height 20
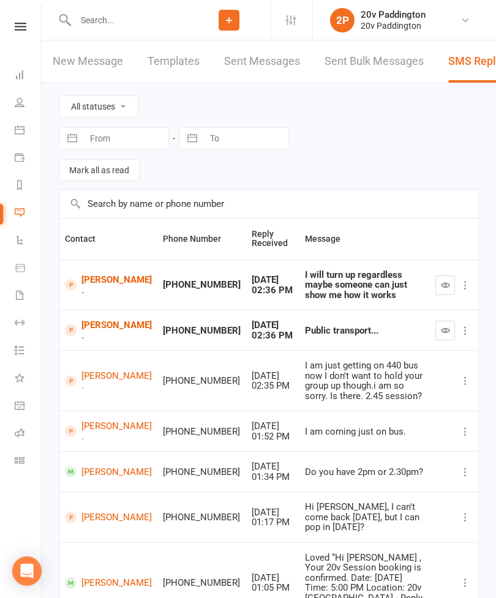
click at [449, 331] on icon "button" at bounding box center [444, 329] width 9 height 9
click at [450, 284] on button "button" at bounding box center [445, 285] width 20 height 20
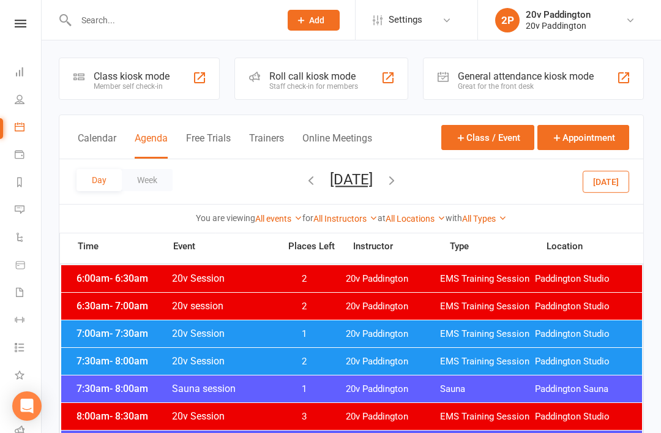
click at [618, 189] on button "[DATE]" at bounding box center [605, 181] width 46 height 22
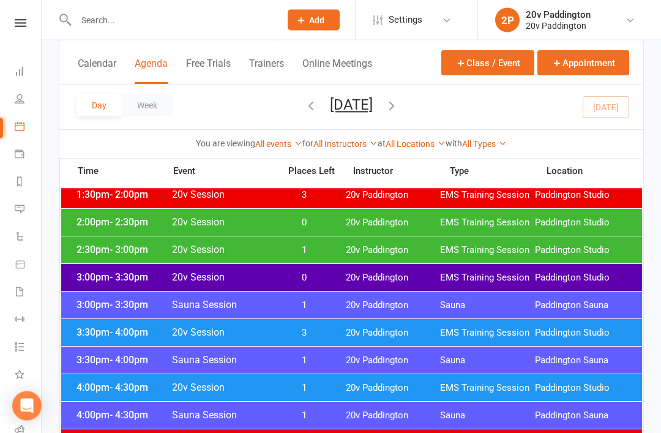
scroll to position [858, 0]
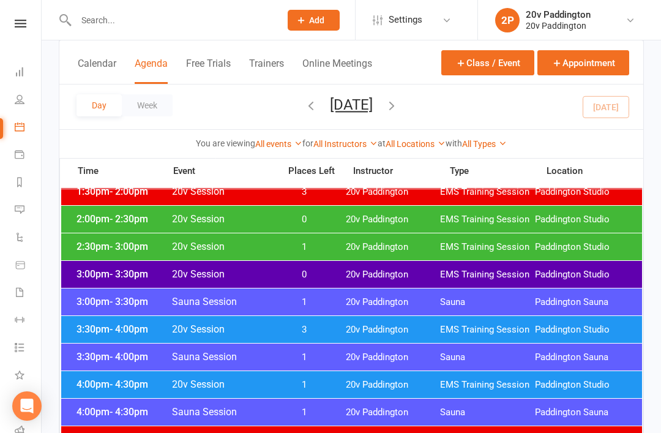
click at [472, 225] on span "EMS Training Session" at bounding box center [487, 220] width 95 height 12
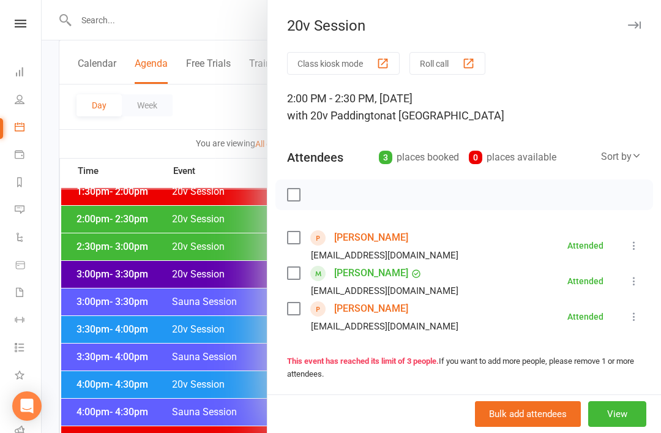
click at [187, 382] on div at bounding box center [351, 216] width 619 height 433
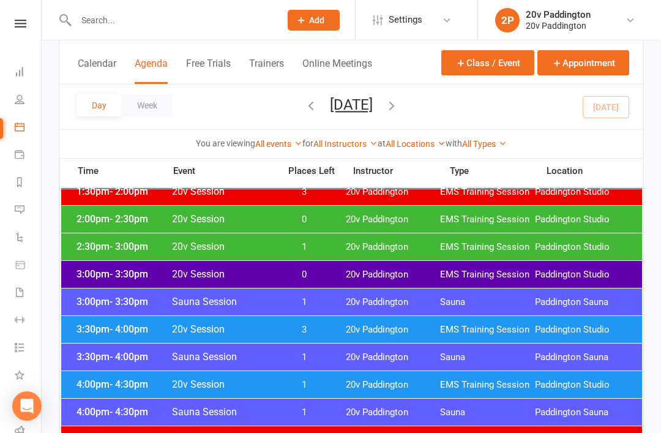
click at [390, 254] on div "2:30pm - 3:00pm 20v Session 1 20v Paddington EMS Training Session Paddington St…" at bounding box center [351, 246] width 581 height 27
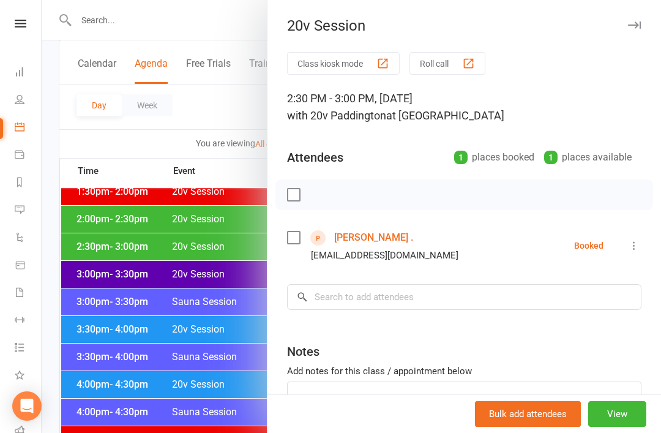
click at [639, 236] on li "Helene . no@mail.com Booked More info Remove Check in Mark absent Send message" at bounding box center [464, 245] width 354 height 35
click at [640, 244] on icon at bounding box center [634, 245] width 12 height 12
click at [600, 324] on link "Check in" at bounding box center [579, 318] width 121 height 24
click at [204, 313] on div at bounding box center [351, 216] width 619 height 433
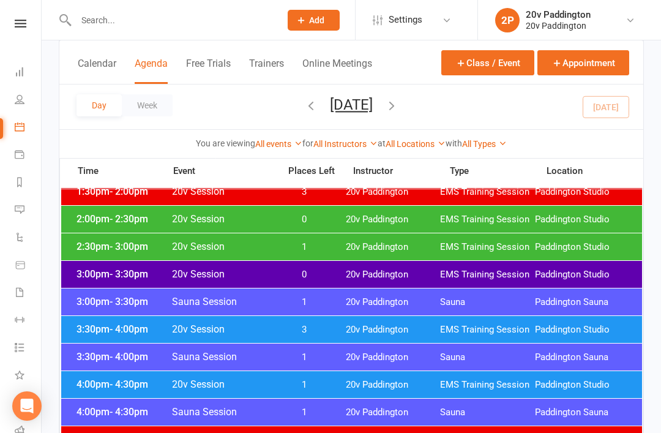
click at [315, 323] on div "3:30pm - 4:00pm 20v Session 3 20v Paddington EMS Training Session Paddington St…" at bounding box center [351, 329] width 581 height 27
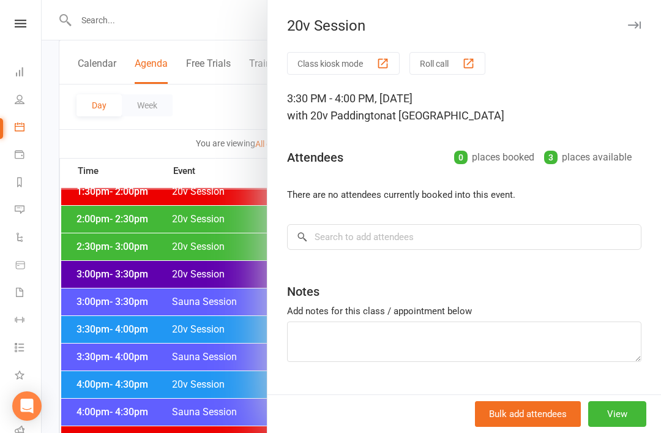
click at [149, 390] on div at bounding box center [351, 216] width 619 height 433
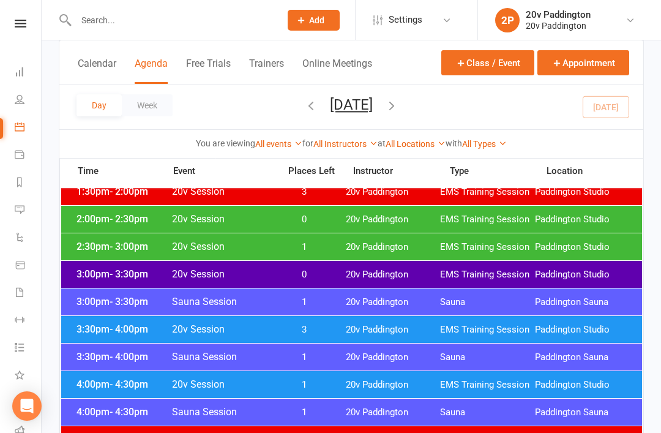
click at [325, 372] on div "4:00pm - 4:30pm 20v Session 1 20v Paddington EMS Training Session Paddington St…" at bounding box center [351, 384] width 581 height 27
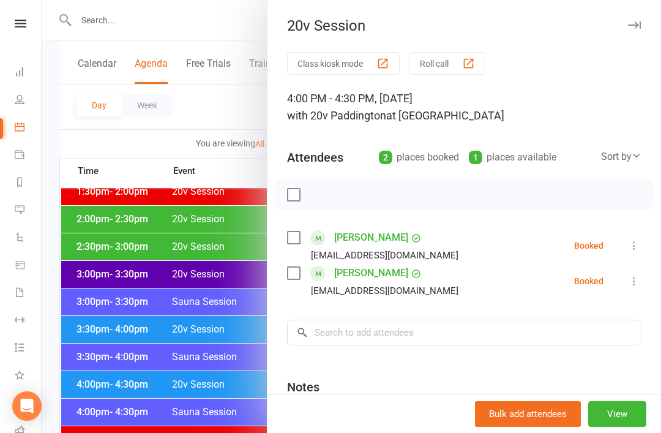
click at [196, 419] on div at bounding box center [351, 216] width 619 height 433
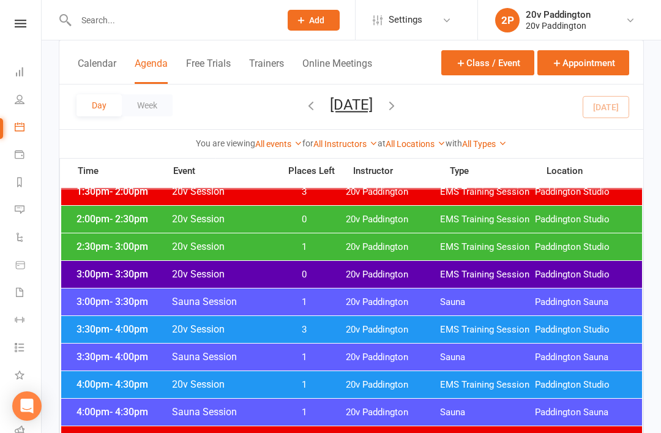
click at [352, 388] on span "20v Paddington" at bounding box center [393, 385] width 95 height 12
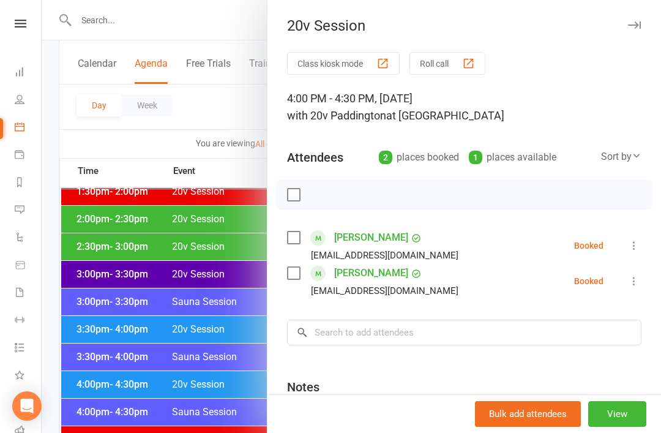
click at [218, 402] on div at bounding box center [351, 216] width 619 height 433
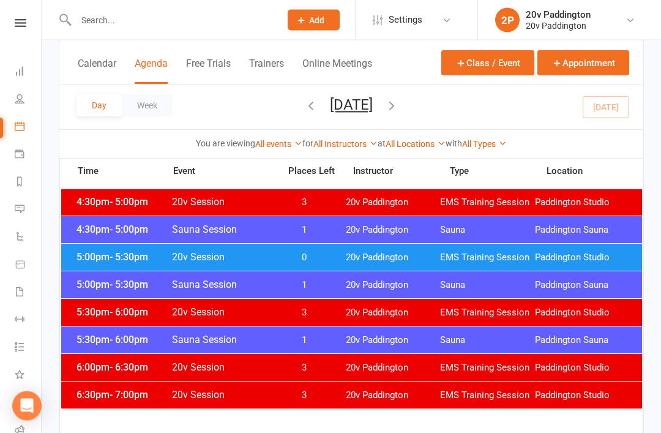
click at [404, 273] on div "5:00pm - 5:30pm Sauna Session 1 20v Paddington Sauna Paddington Sauna" at bounding box center [351, 285] width 581 height 27
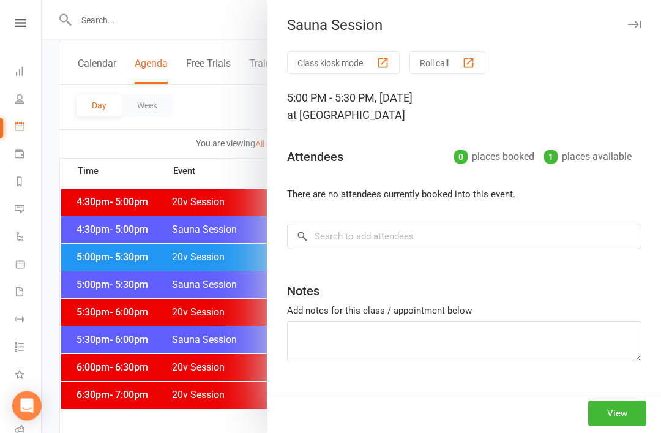
scroll to position [1095, 0]
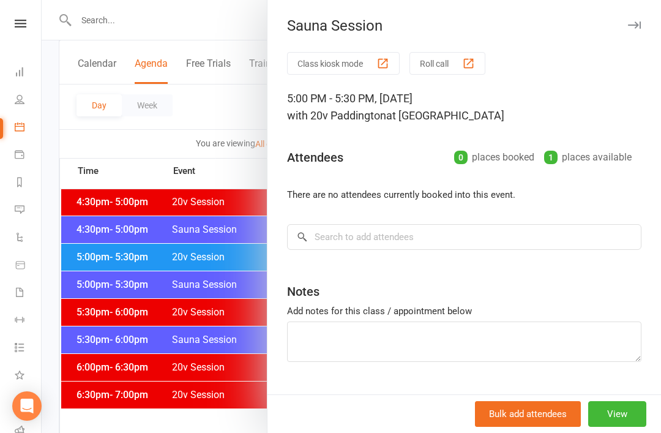
click at [207, 294] on div at bounding box center [351, 216] width 619 height 433
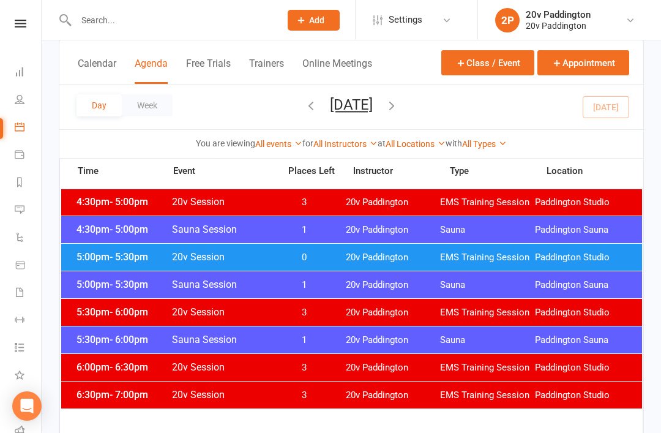
click at [275, 256] on span "0" at bounding box center [304, 257] width 64 height 12
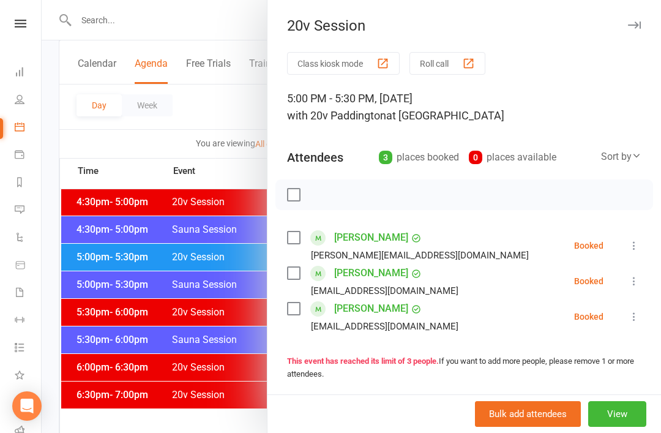
click at [636, 271] on li "Giselle Vieira gisellevieira33@icloud.com Booked More info Remove Check in Mark…" at bounding box center [464, 280] width 354 height 35
click at [639, 280] on icon at bounding box center [634, 281] width 12 height 12
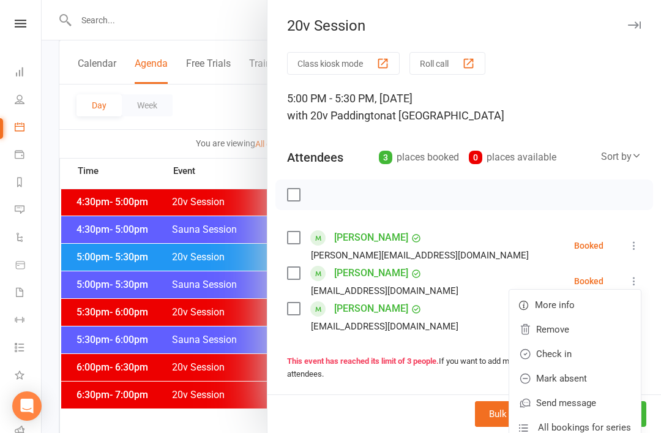
click at [579, 330] on link "Remove" at bounding box center [575, 329] width 132 height 24
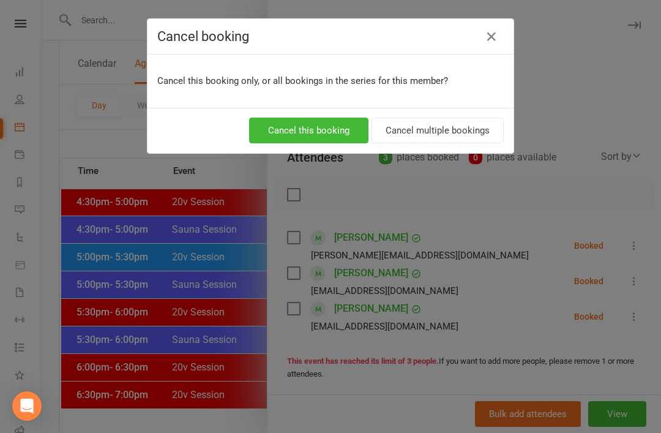
click at [318, 134] on button "Cancel this booking" at bounding box center [308, 130] width 119 height 26
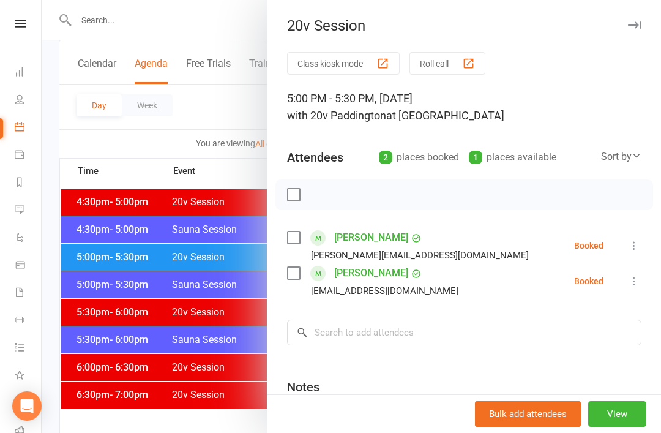
click at [226, 309] on div at bounding box center [351, 216] width 619 height 433
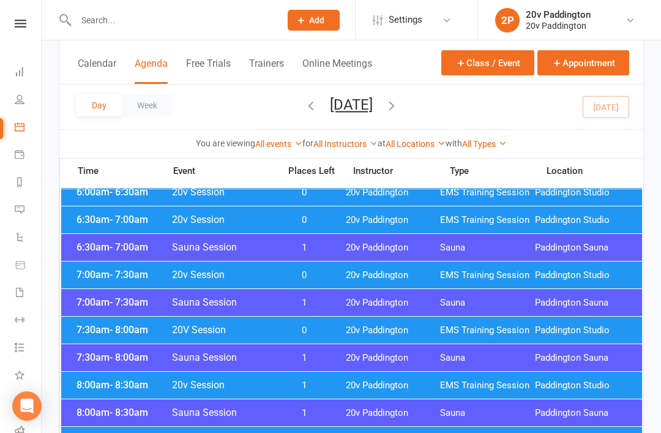
scroll to position [0, 0]
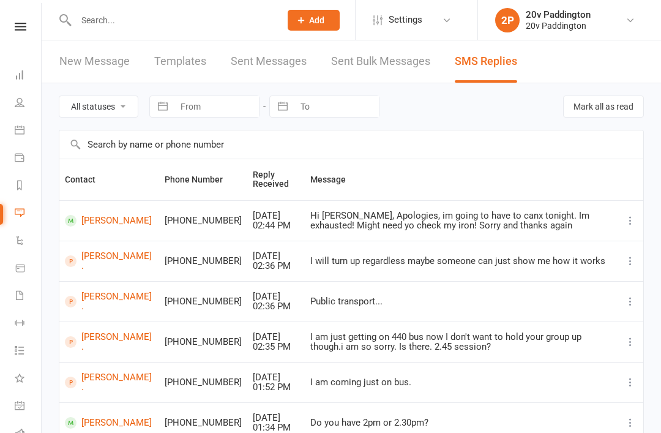
click at [116, 215] on link "[PERSON_NAME]" at bounding box center [109, 221] width 89 height 12
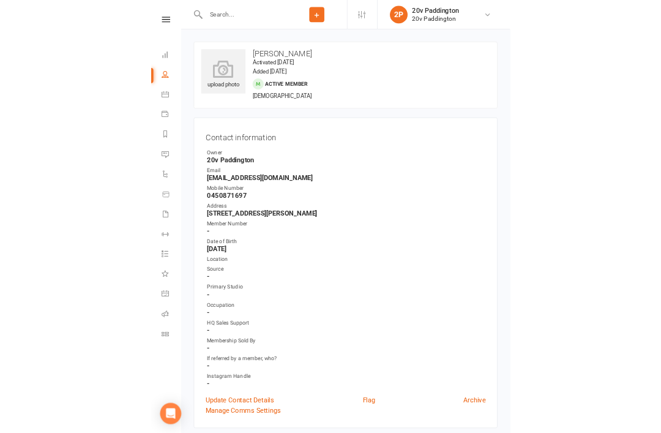
scroll to position [76, 0]
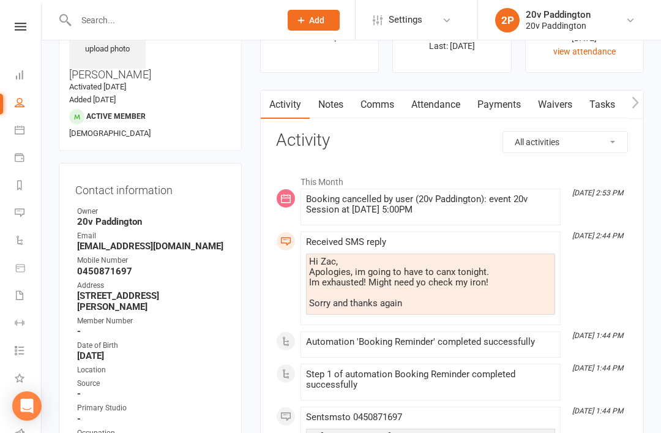
click at [382, 101] on link "Comms" at bounding box center [377, 105] width 51 height 28
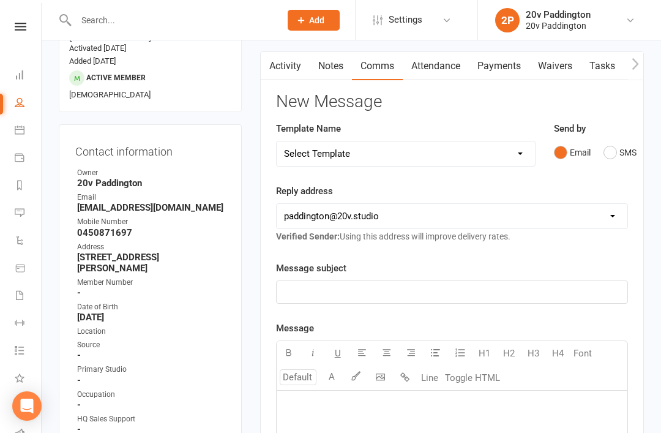
scroll to position [115, 0]
click at [628, 128] on div "Send by Email SMS" at bounding box center [590, 151] width 92 height 60
click at [610, 147] on button "SMS" at bounding box center [619, 151] width 33 height 23
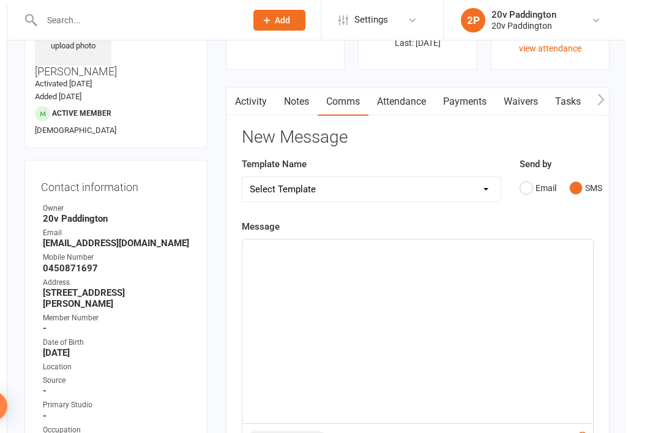
scroll to position [58, 0]
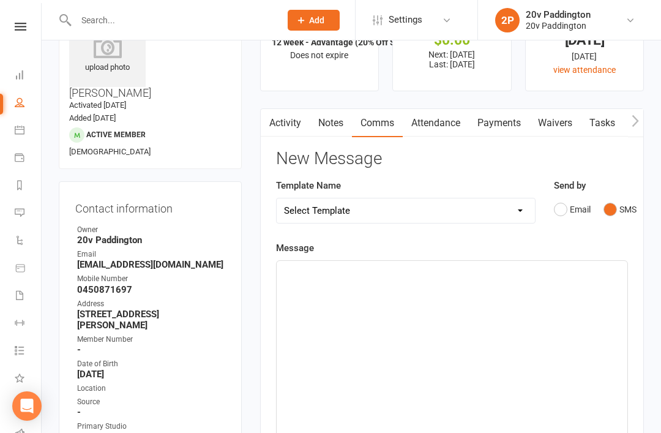
click at [466, 298] on div "﻿" at bounding box center [452, 353] width 351 height 184
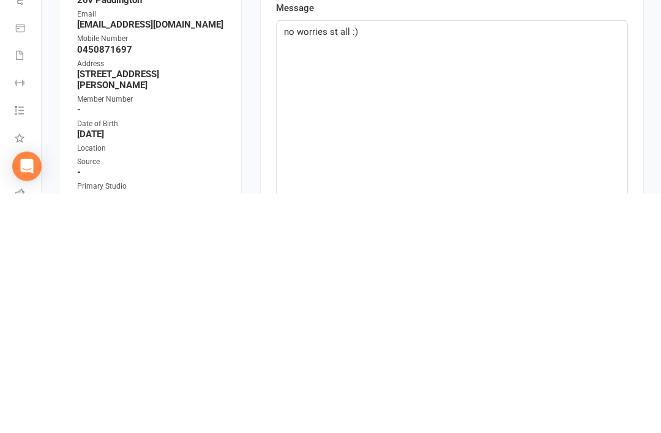
click at [333, 264] on p "no worries st all :)" at bounding box center [452, 271] width 336 height 15
click at [339, 266] on span "no worries st all :)" at bounding box center [321, 271] width 74 height 11
click at [475, 264] on p "no worries at all :)" at bounding box center [452, 271] width 336 height 15
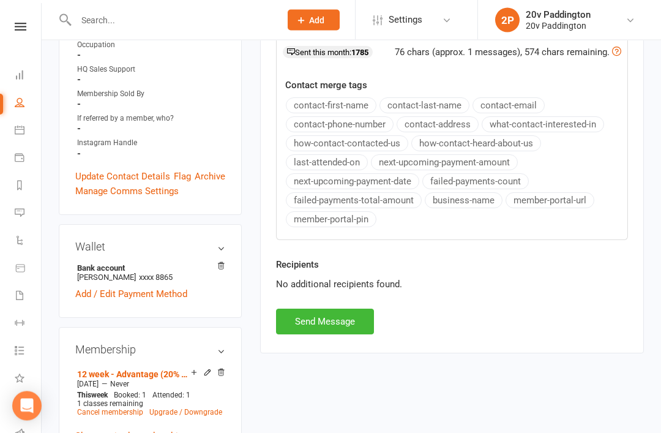
click at [357, 331] on button "Send Message" at bounding box center [325, 322] width 98 height 26
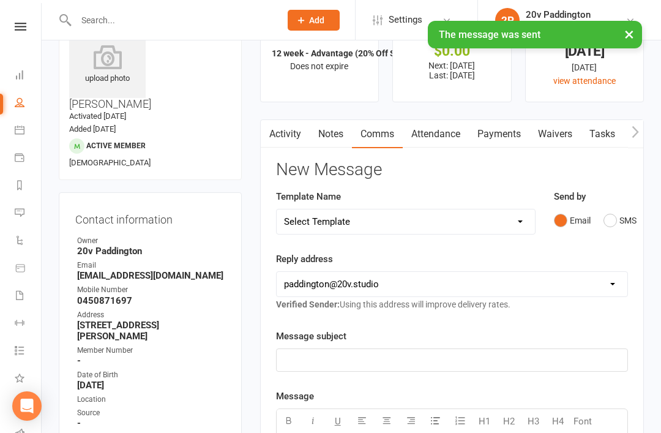
scroll to position [0, 0]
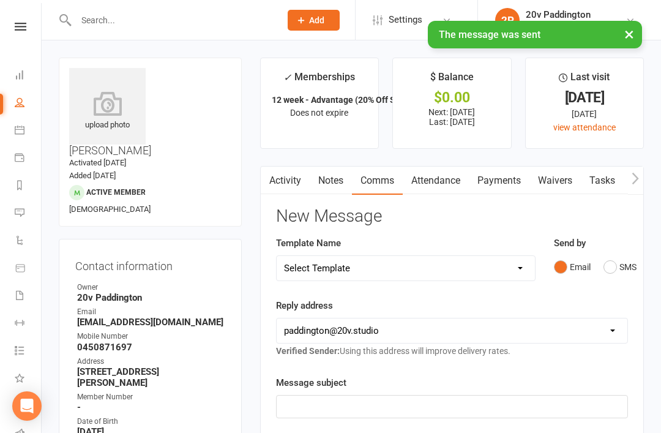
click at [8, 220] on li "Messages" at bounding box center [20, 214] width 41 height 28
click at [15, 221] on link "Messages" at bounding box center [29, 214] width 28 height 28
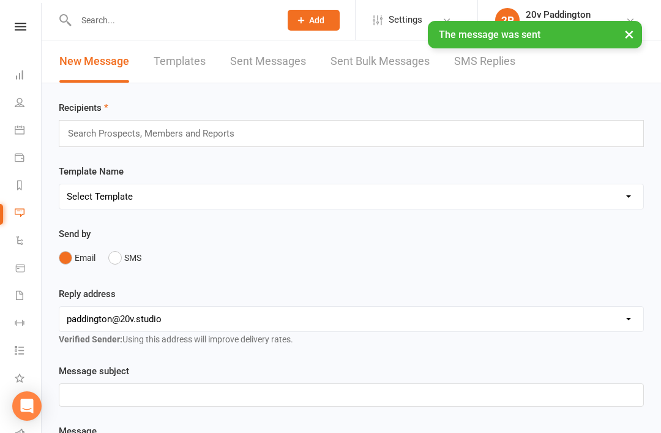
click at [488, 63] on link "SMS Replies" at bounding box center [484, 61] width 61 height 42
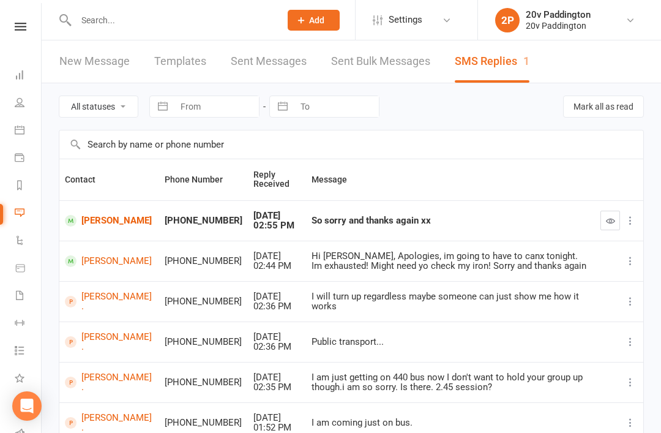
click at [610, 223] on icon "button" at bounding box center [610, 220] width 9 height 9
